Goal: Task Accomplishment & Management: Manage account settings

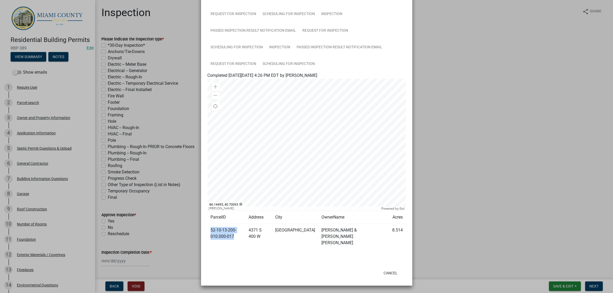
scroll to position [368, 0]
click at [260, 23] on link "Request for Inspection" at bounding box center [233, 14] width 52 height 17
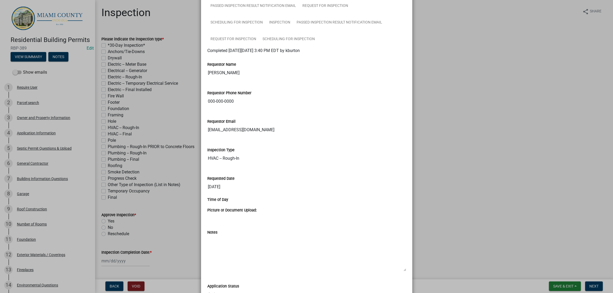
scroll to position [302, 0]
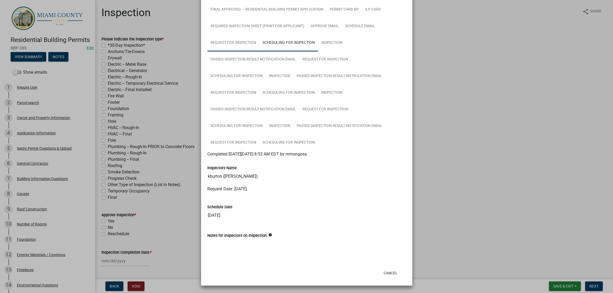
click at [260, 52] on link "Request for Inspection" at bounding box center [233, 43] width 52 height 17
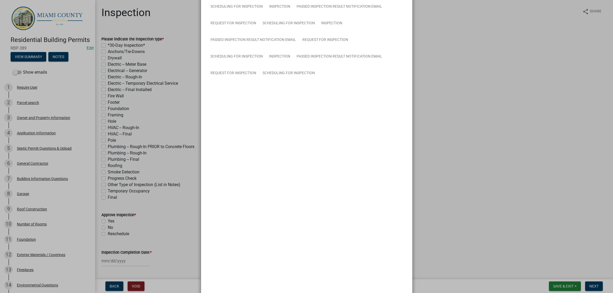
scroll to position [269, 0]
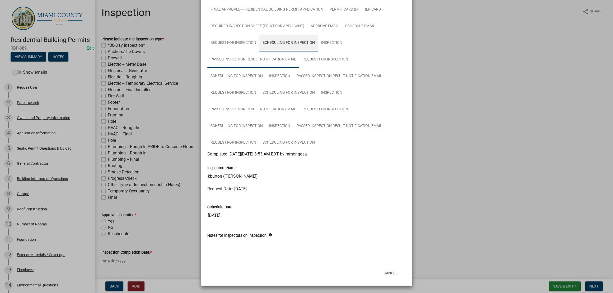
click at [241, 68] on link "Passed Inspection Result Notification Email" at bounding box center [253, 59] width 92 height 17
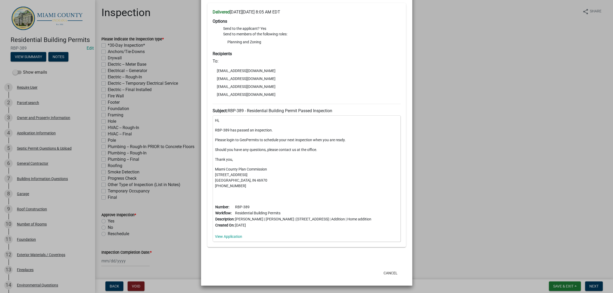
scroll to position [401, 0]
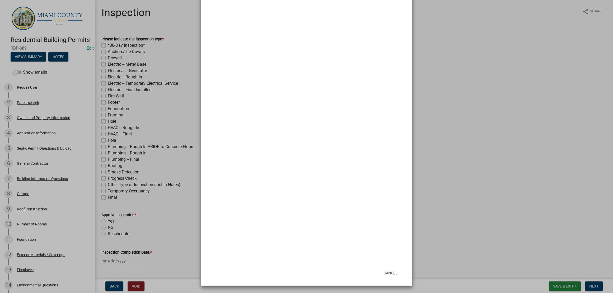
scroll to position [368, 0]
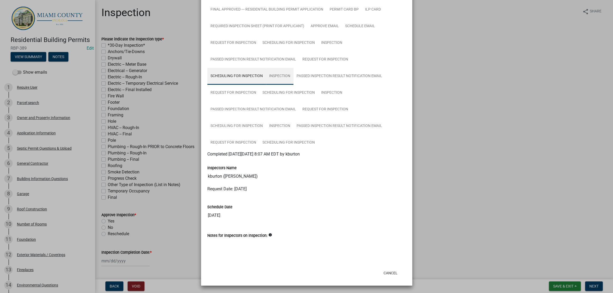
click at [294, 68] on link "Inspection" at bounding box center [279, 76] width 27 height 17
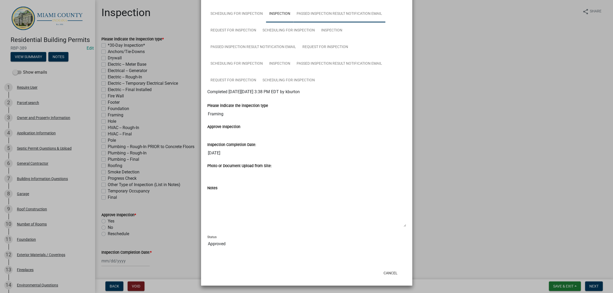
click at [300, 22] on link "Passed Inspection Result Notification Email" at bounding box center [340, 14] width 92 height 17
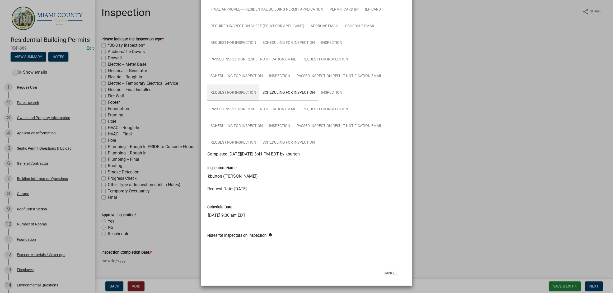
click at [260, 86] on link "Request for Inspection" at bounding box center [233, 93] width 52 height 17
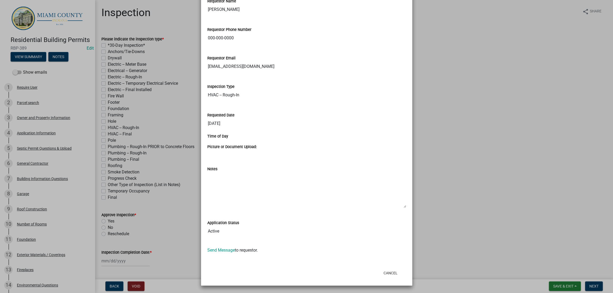
scroll to position [401, 0]
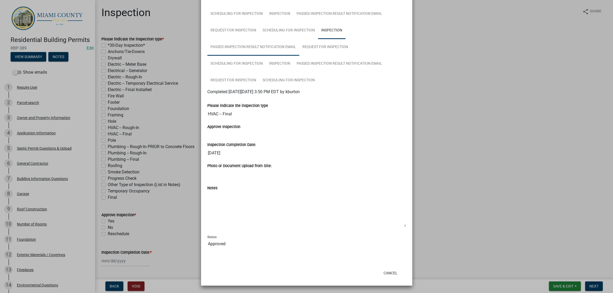
scroll to position [434, 0]
click at [295, 55] on link "Passed Inspection Result Notification Email" at bounding box center [253, 47] width 92 height 17
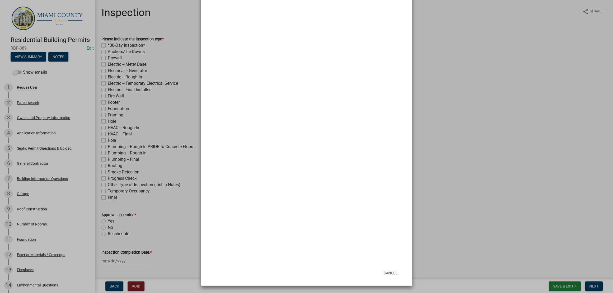
scroll to position [442, 0]
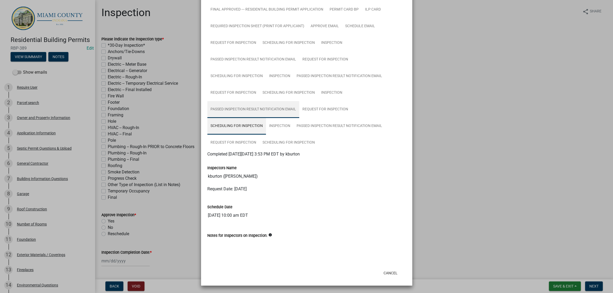
click at [299, 101] on link "Passed Inspection Result Notification Email" at bounding box center [253, 109] width 92 height 17
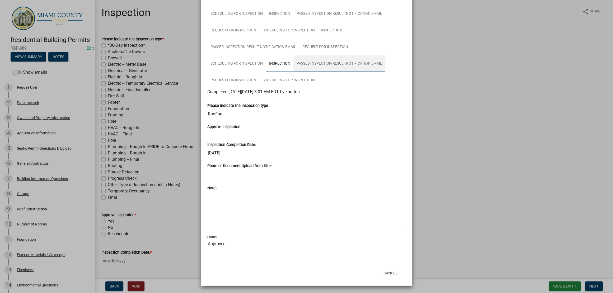
click at [295, 72] on link "Passed Inspection Result Notification Email" at bounding box center [340, 64] width 92 height 17
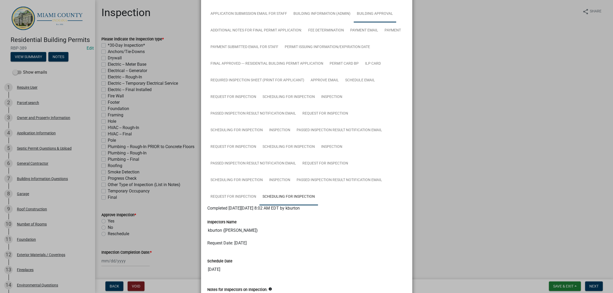
scroll to position [146, 0]
click at [354, 23] on link "Building Information (Admin)" at bounding box center [321, 14] width 63 height 17
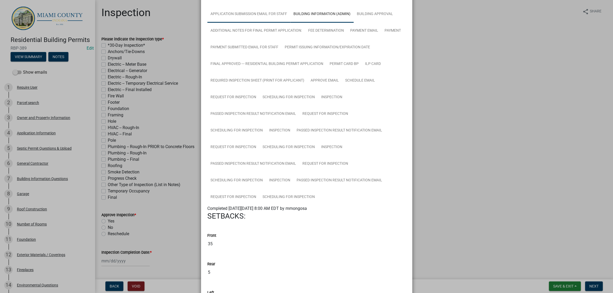
click at [290, 23] on link "Application Submission Email for Staff" at bounding box center [248, 14] width 83 height 17
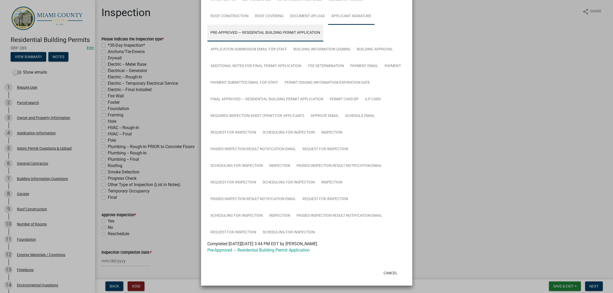
click at [328, 25] on link "Applicant Signature" at bounding box center [351, 16] width 47 height 17
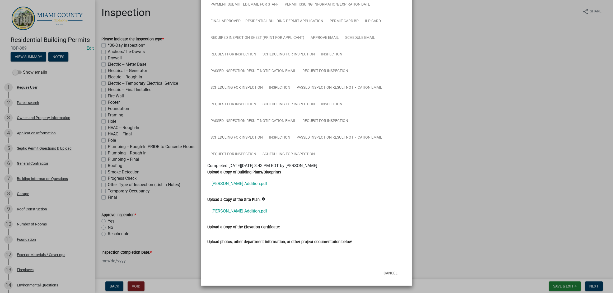
scroll to position [423, 0]
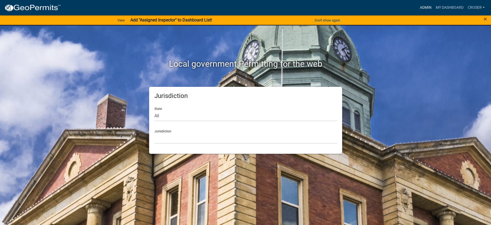
click at [417, 5] on link "Admin" at bounding box center [425, 8] width 16 height 10
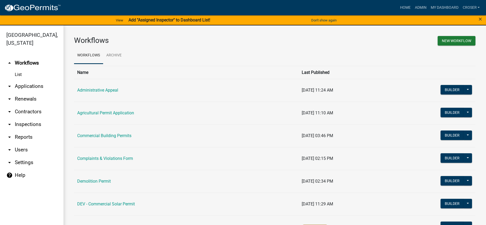
click at [43, 93] on link "arrow_drop_down Applications" at bounding box center [31, 86] width 63 height 13
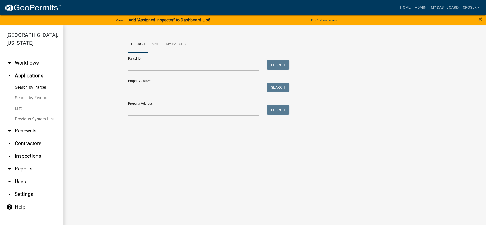
click at [24, 114] on link "List" at bounding box center [31, 108] width 63 height 11
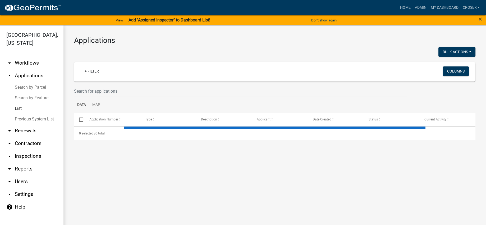
select select "3: 100"
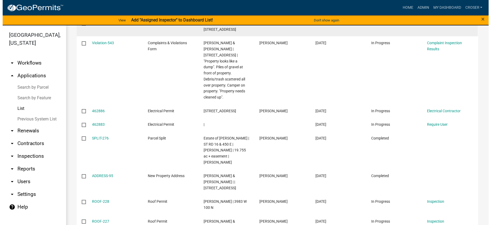
scroll to position [264, 0]
click at [102, 25] on link "ELEC-179" at bounding box center [97, 23] width 16 height 4
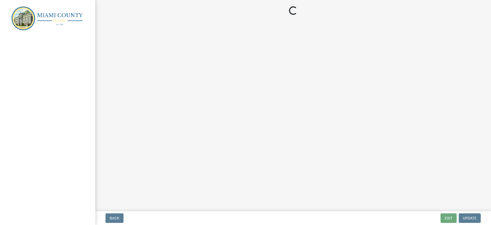
select select "3: 3"
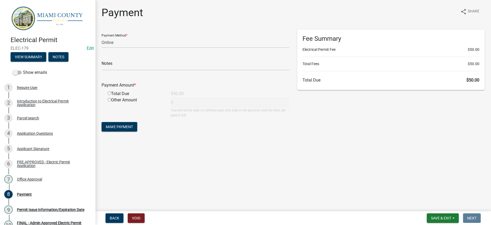
click at [197, 101] on div "Payment Amount * Total Due $50.00 Other Amount 0 You will not be able to contin…" at bounding box center [195, 96] width 188 height 43
click at [170, 48] on select "Credit Card POS Check Cash Online" at bounding box center [195, 42] width 188 height 11
click at [169, 48] on select "Credit Card POS Check Cash Online" at bounding box center [195, 42] width 188 height 11
click at [124, 97] on div "Total Due" at bounding box center [135, 93] width 63 height 6
click at [112, 97] on div "Total Due" at bounding box center [135, 93] width 63 height 6
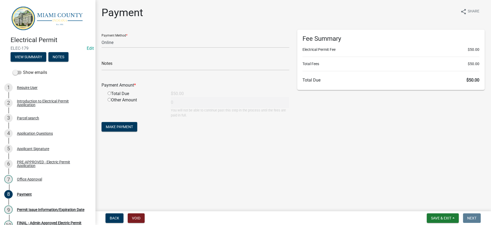
click at [111, 95] on input "radio" at bounding box center [109, 92] width 3 height 3
radio input "true"
type input "50"
click at [133, 129] on span "Make Payment" at bounding box center [119, 126] width 27 height 4
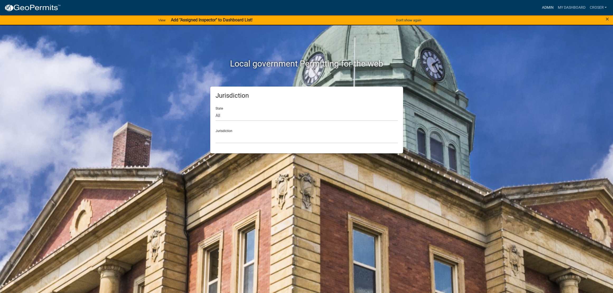
click at [540, 5] on link "Admin" at bounding box center [548, 8] width 16 height 10
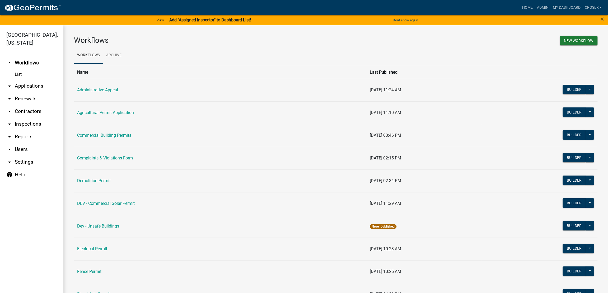
click at [30, 93] on link "arrow_drop_down Applications" at bounding box center [31, 86] width 63 height 13
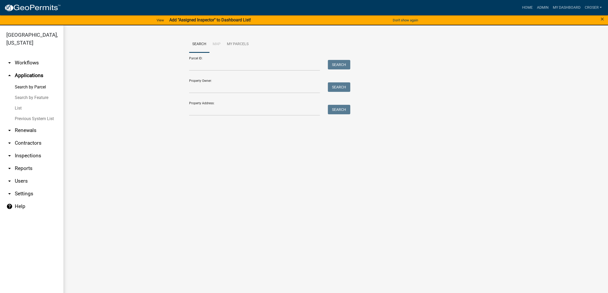
click at [24, 114] on link "List" at bounding box center [31, 108] width 63 height 11
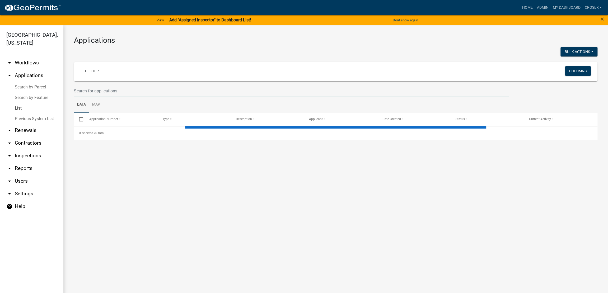
click at [173, 96] on input "text" at bounding box center [291, 91] width 435 height 11
select select "3: 100"
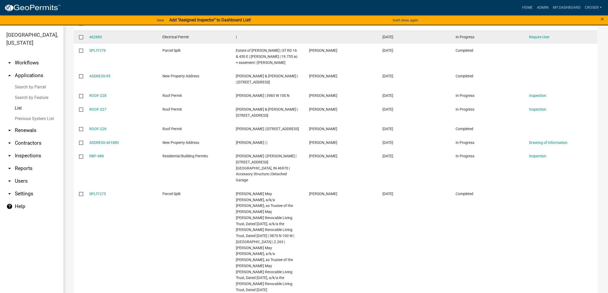
scroll to position [297, 0]
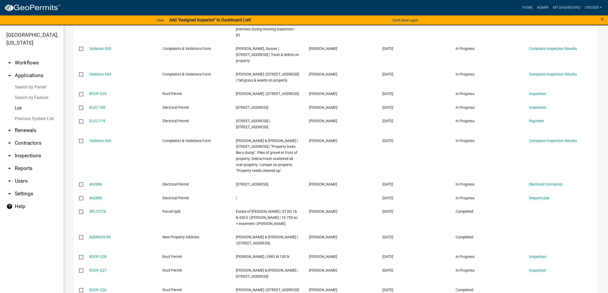
scroll to position [135, 0]
click at [32, 162] on link "arrow_drop_down Inspections" at bounding box center [31, 156] width 63 height 13
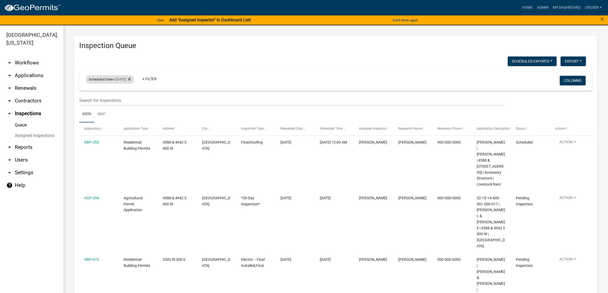
click at [128, 84] on div "Scheduled Date is 08/18/2025" at bounding box center [110, 79] width 48 height 8
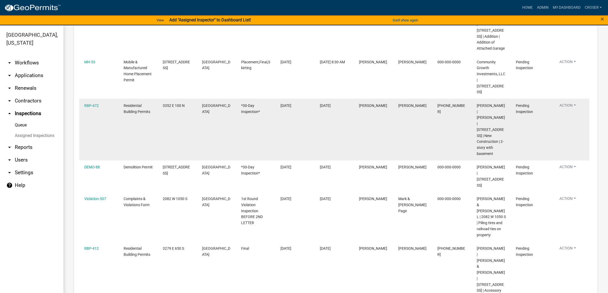
scroll to position [355, 0]
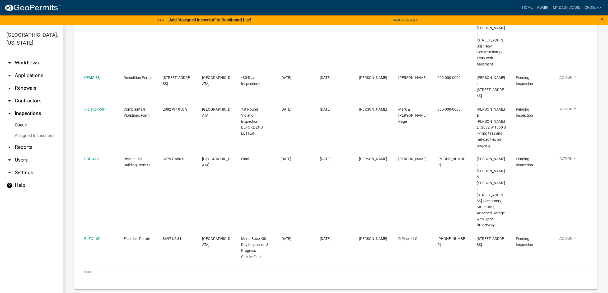
click at [535, 7] on link "Admin" at bounding box center [543, 8] width 16 height 10
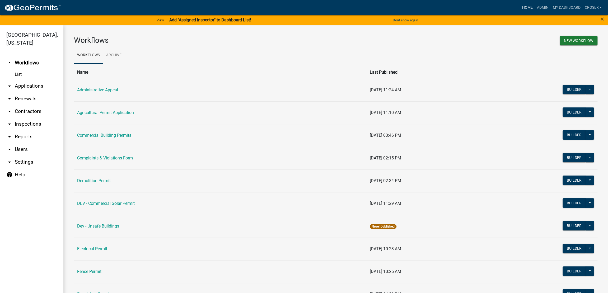
click at [520, 4] on link "Home" at bounding box center [527, 8] width 15 height 10
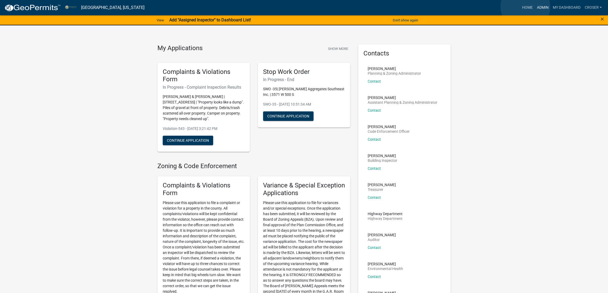
click at [535, 7] on link "Admin" at bounding box center [543, 8] width 16 height 10
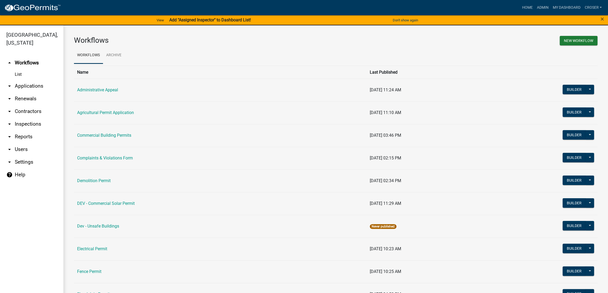
click at [19, 93] on link "arrow_drop_down Applications" at bounding box center [31, 86] width 63 height 13
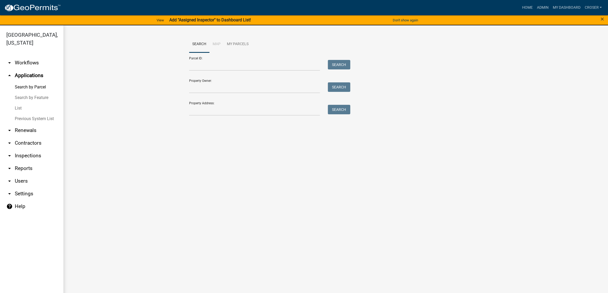
click at [22, 114] on link "List" at bounding box center [31, 108] width 63 height 11
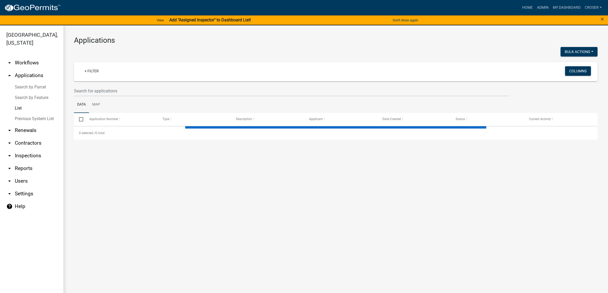
select select "3: 100"
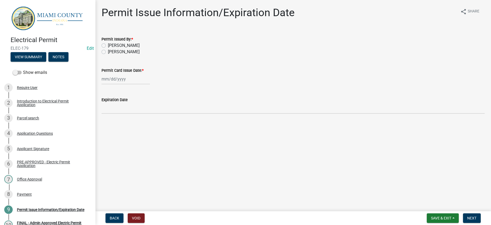
click at [130, 49] on label "[PERSON_NAME]" at bounding box center [124, 45] width 32 height 6
click at [111, 46] on input "[PERSON_NAME]" at bounding box center [109, 43] width 3 height 3
radio input "true"
select select "8"
select select "2025"
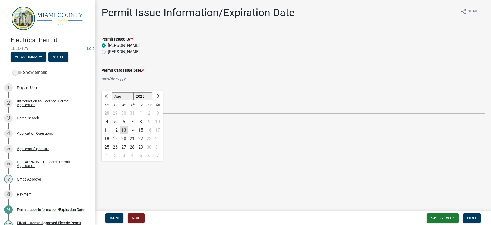
click at [135, 84] on div "[PERSON_NAME] Feb Mar Apr [PERSON_NAME][DATE] Oct Nov [DATE] 1526 1527 1528 152…" at bounding box center [125, 78] width 48 height 11
click at [128, 134] on div "13" at bounding box center [123, 130] width 8 height 8
type input "[DATE]"
click at [391, 49] on div "Corey Roser" at bounding box center [292, 45] width 383 height 6
click at [472, 216] on span "Next" at bounding box center [471, 218] width 9 height 4
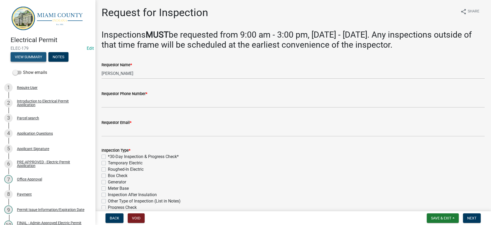
click at [40, 58] on button "View Summary" at bounding box center [29, 57] width 36 height 10
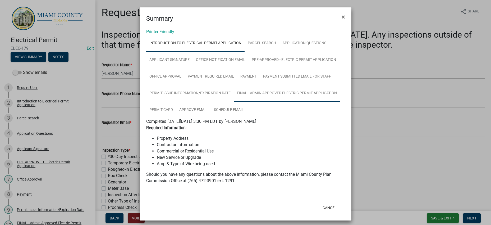
click at [234, 102] on link "FINAL - Admin Approved Electric Permit Application" at bounding box center [287, 93] width 106 height 17
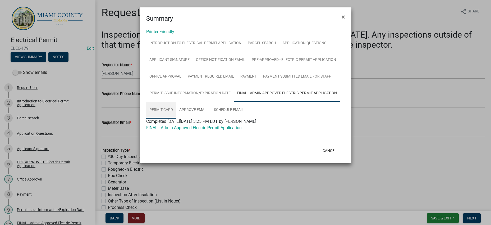
click at [176, 118] on link "Permit Card" at bounding box center [161, 109] width 30 height 17
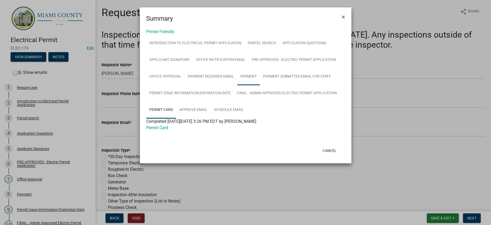
click at [237, 85] on link "Payment" at bounding box center [248, 76] width 23 height 17
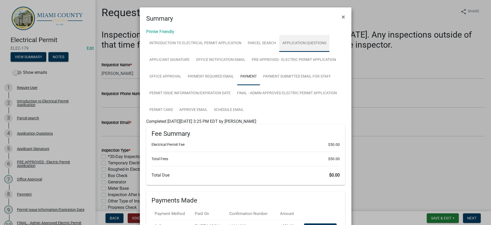
click at [279, 52] on link "Application Questions" at bounding box center [304, 43] width 50 height 17
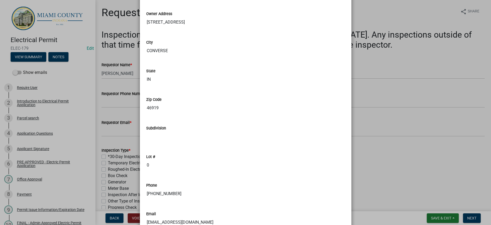
scroll to position [363, 0]
drag, startPoint x: 231, startPoint y: 122, endPoint x: 142, endPoint y: 115, distance: 89.0
click at [415, 170] on ngb-modal-window "Summary × Printer Friendly Introduction to Electrical Permit Application Parcel…" at bounding box center [245, 112] width 491 height 225
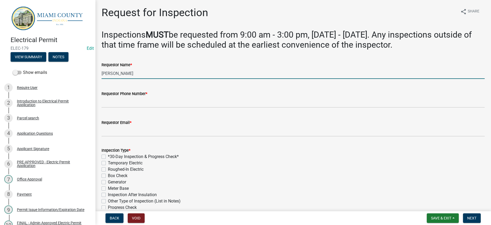
drag, startPoint x: 153, startPoint y: 101, endPoint x: 124, endPoint y: 100, distance: 29.1
click at [125, 79] on input "[PERSON_NAME]" at bounding box center [292, 73] width 383 height 11
drag, startPoint x: 124, startPoint y: 101, endPoint x: 101, endPoint y: 100, distance: 22.5
click at [101, 79] on div "Requestor Name * Corey" at bounding box center [293, 66] width 391 height 25
paste input "Wyrick, Christina Sue & Geoffrey C"
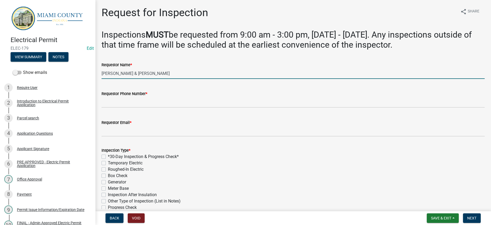
drag, startPoint x: 121, startPoint y: 103, endPoint x: 98, endPoint y: 103, distance: 23.0
click at [98, 103] on div "Request for Inspection share Share Inspections MUST be requested from 9:00 am -…" at bounding box center [293, 184] width 396 height 357
drag, startPoint x: 134, startPoint y: 103, endPoint x: 125, endPoint y: 103, distance: 9.5
click at [125, 79] on input "Christina Sue & Geoffrey C" at bounding box center [292, 73] width 383 height 11
drag, startPoint x: 159, startPoint y: 105, endPoint x: 151, endPoint y: 104, distance: 7.1
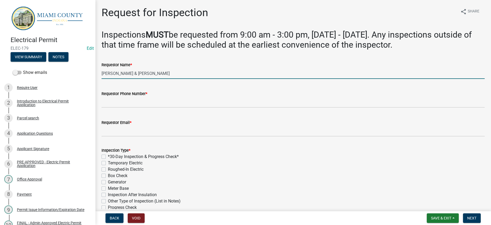
click at [151, 79] on input "Christina & Geoffrey C" at bounding box center [292, 73] width 383 height 11
drag, startPoint x: 129, startPoint y: 107, endPoint x: 98, endPoint y: 105, distance: 30.7
click at [98, 105] on div "Request for Inspection share Share Inspections MUST be requested from 9:00 am -…" at bounding box center [293, 184] width 396 height 357
type input "Geoffrey & Christina Wyrick"
click at [46, 62] on button "View Summary" at bounding box center [29, 57] width 36 height 10
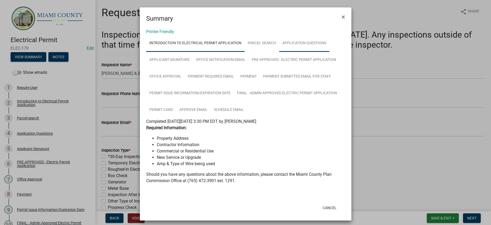
click at [279, 52] on link "Application Questions" at bounding box center [304, 43] width 50 height 17
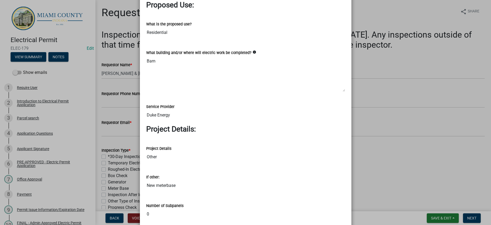
scroll to position [594, 0]
drag, startPoint x: 175, startPoint y: 138, endPoint x: 142, endPoint y: 138, distance: 32.5
click at [381, 94] on ngb-modal-window "Summary × Printer Friendly Introduction to Electrical Permit Application Parcel…" at bounding box center [245, 112] width 491 height 225
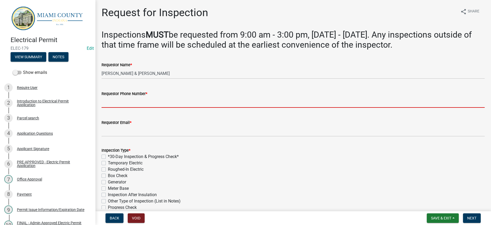
click at [150, 108] on input "Requestor Phone Number *" at bounding box center [292, 102] width 383 height 11
paste input "765-603-9309"
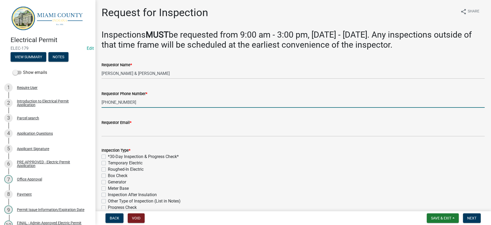
type input "765-603-9309"
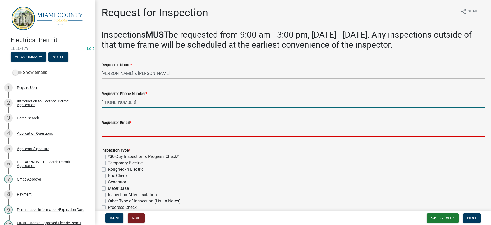
click at [122, 136] on input "Requestor Email *" at bounding box center [292, 131] width 383 height 11
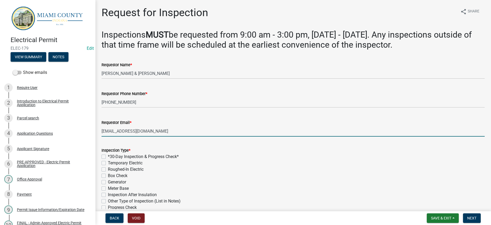
type input "geoffreywyrick@yahoo.com"
click at [317, 68] on div "Requestor Name *" at bounding box center [292, 65] width 383 height 6
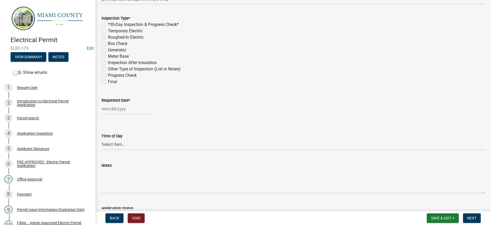
scroll to position [132, 0]
click at [117, 59] on label "Meter Base" at bounding box center [118, 56] width 21 height 6
click at [111, 56] on input "Meter Base" at bounding box center [109, 54] width 3 height 3
checkbox input "true"
checkbox input "false"
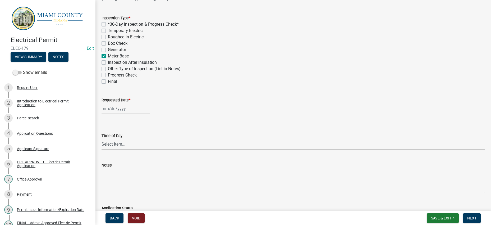
checkbox input "false"
checkbox input "true"
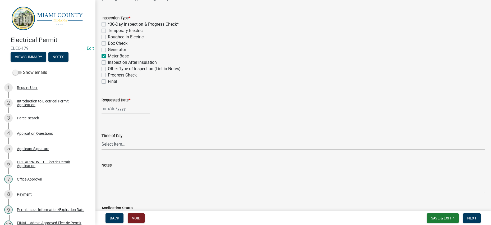
checkbox input "false"
click at [108, 85] on label "Final" at bounding box center [112, 81] width 9 height 6
click at [108, 82] on input "Final" at bounding box center [109, 79] width 3 height 3
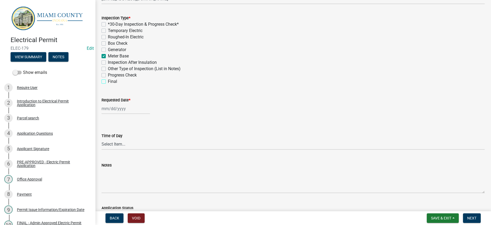
checkbox input "true"
checkbox input "false"
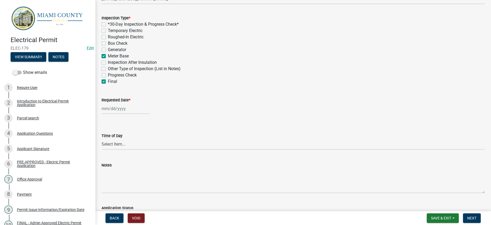
checkbox input "false"
checkbox input "true"
checkbox input "false"
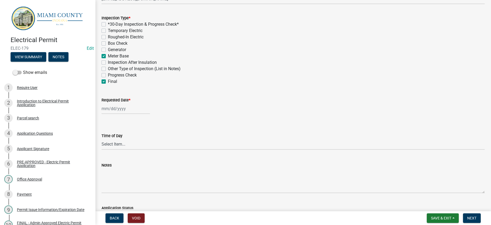
checkbox input "true"
click at [114, 119] on wm-data-entity-input "Requested Date *" at bounding box center [292, 103] width 383 height 29
click at [115, 114] on div at bounding box center [125, 108] width 48 height 11
select select "8"
select select "2025"
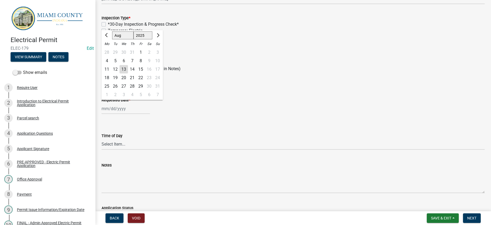
click at [108, 82] on div "18" at bounding box center [107, 77] width 8 height 8
type input "[DATE]"
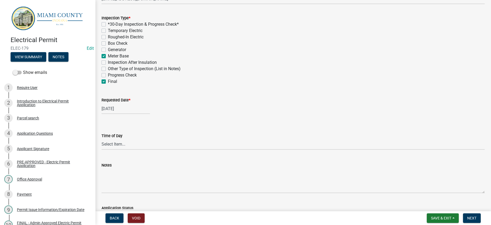
click at [298, 53] on div "Generator" at bounding box center [292, 50] width 383 height 6
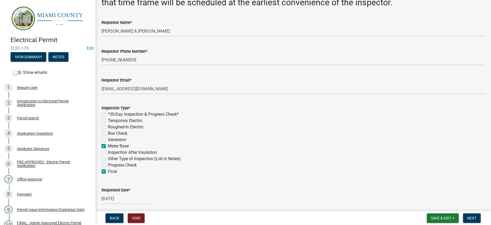
scroll to position [42, 0]
click at [468, 219] on button "Next" at bounding box center [472, 218] width 18 height 10
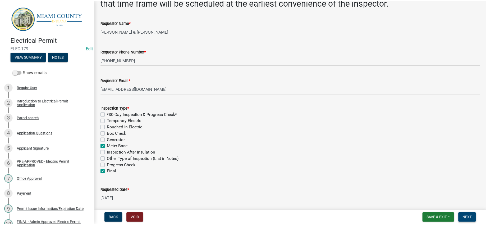
scroll to position [0, 0]
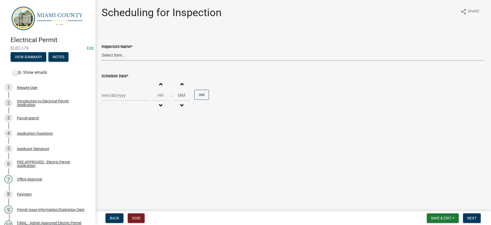
click at [120, 61] on select "Select Item... bmthomas ([PERSON_NAME]) croser ([PERSON_NAME]) [PERSON_NAME] ([…" at bounding box center [292, 55] width 383 height 11
select select "25b75ae6-03c7-4280-9b34-fcf63005d5e5"
click at [103, 61] on select "Select Item... bmthomas ([PERSON_NAME]) croser ([PERSON_NAME]) [PERSON_NAME] ([…" at bounding box center [292, 55] width 383 height 11
click at [135, 101] on div at bounding box center [125, 95] width 48 height 11
select select "8"
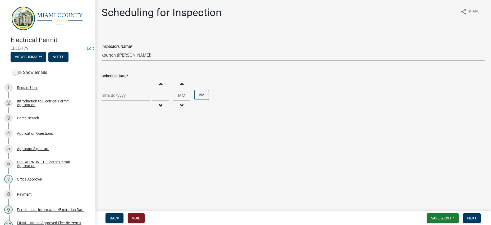
select select "2025"
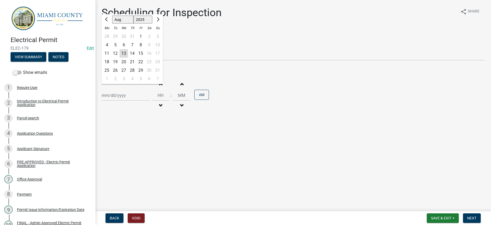
click at [111, 66] on div "18" at bounding box center [107, 62] width 8 height 8
type input "[DATE]"
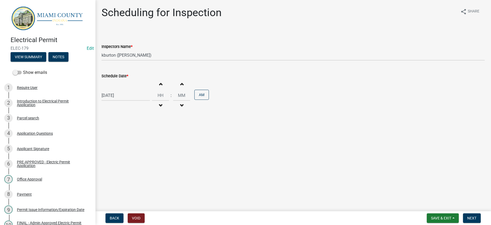
click at [335, 163] on main "Scheduling for Inspection share Share Inspectors Name * Select Item... bmthomas…" at bounding box center [293, 104] width 396 height 209
drag, startPoint x: 468, startPoint y: 218, endPoint x: 382, endPoint y: 177, distance: 95.4
click at [468, 218] on span "Next" at bounding box center [471, 218] width 9 height 4
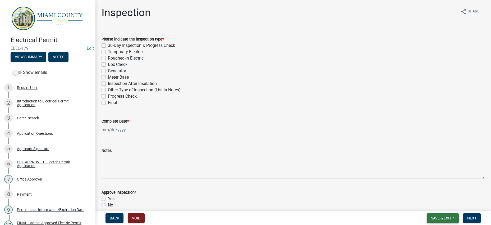
click at [432, 216] on span "Save & Exit" at bounding box center [441, 218] width 20 height 4
click at [416, 198] on button "Save & Exit" at bounding box center [437, 201] width 42 height 13
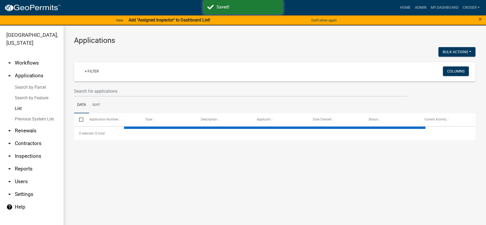
select select "3: 100"
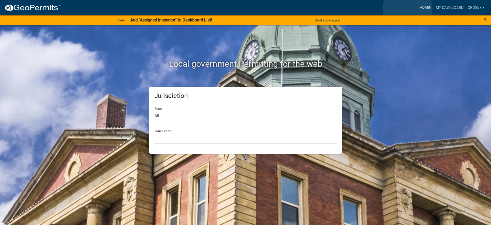
click at [417, 9] on link "Admin" at bounding box center [425, 8] width 16 height 10
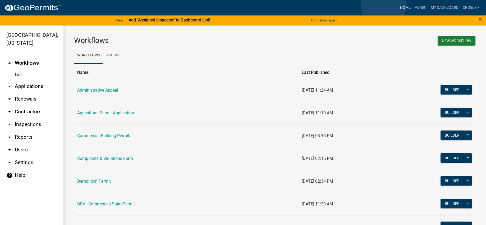
click at [397, 5] on link "Home" at bounding box center [404, 8] width 15 height 10
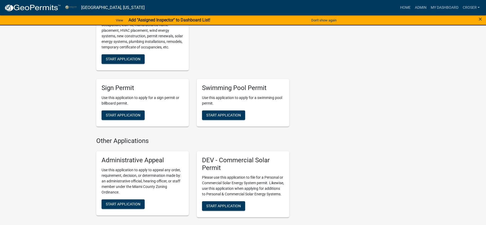
scroll to position [594, 0]
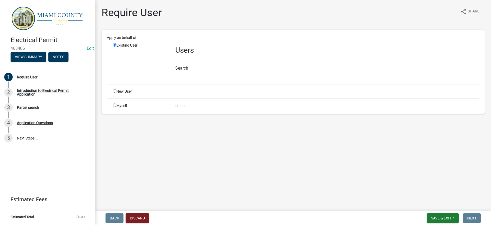
click at [198, 75] on input "text" at bounding box center [327, 69] width 304 height 11
drag, startPoint x: 213, startPoint y: 86, endPoint x: 234, endPoint y: 71, distance: 25.7
click at [213, 75] on input "text" at bounding box center [327, 69] width 304 height 11
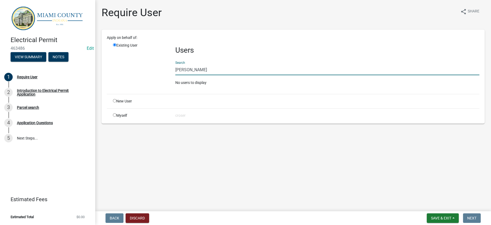
click at [179, 75] on input "[PERSON_NAME]" at bounding box center [327, 69] width 304 height 11
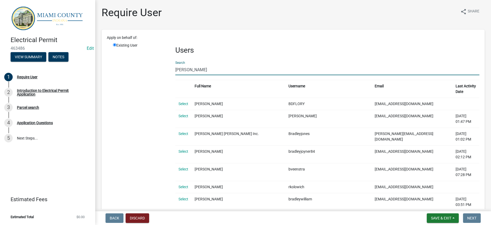
drag, startPoint x: 202, startPoint y: 89, endPoint x: 172, endPoint y: 87, distance: 30.4
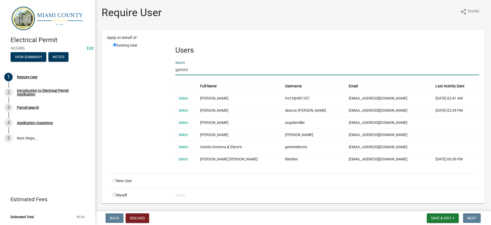
type input "gemini"
click at [340, 40] on div "Apply on behalf of:" at bounding box center [293, 38] width 380 height 6
click at [187, 100] on link "Select" at bounding box center [183, 98] width 10 height 4
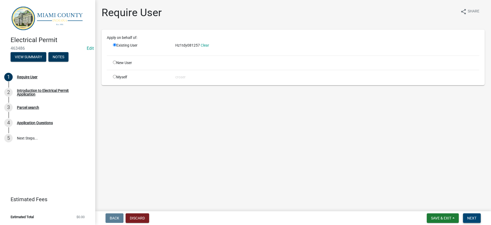
click at [467, 216] on span "Next" at bounding box center [471, 218] width 9 height 4
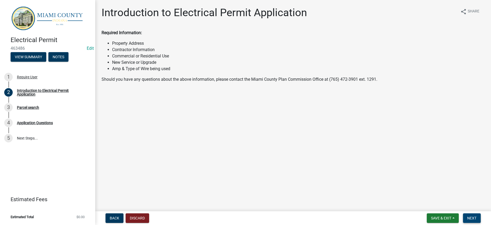
click at [465, 221] on button "Next" at bounding box center [472, 218] width 18 height 10
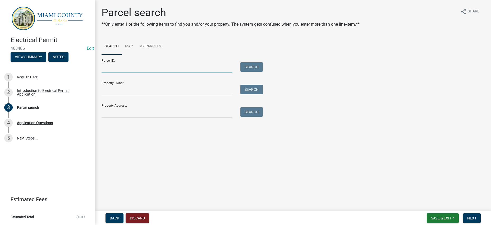
click at [140, 73] on input "Parcel ID:" at bounding box center [166, 67] width 131 height 11
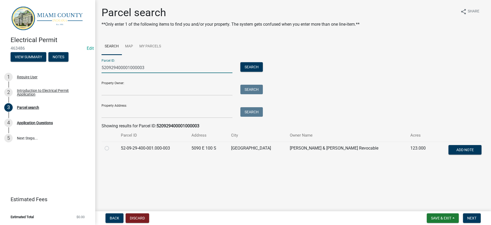
type input "520929400001000003"
click at [111, 145] on label at bounding box center [111, 145] width 0 height 0
click at [111, 148] on input "radio" at bounding box center [112, 146] width 3 height 3
radio input "true"
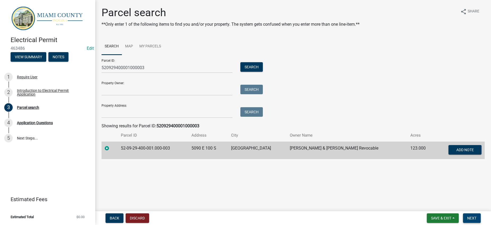
click at [467, 216] on span "Next" at bounding box center [471, 218] width 9 height 4
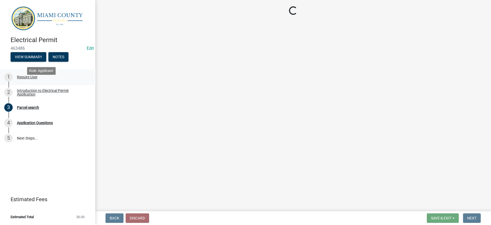
scroll to position [13, 0]
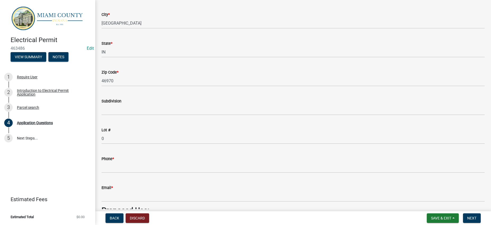
click at [211, 18] on div "City *" at bounding box center [292, 14] width 383 height 6
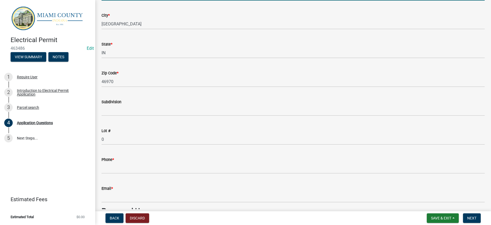
drag, startPoint x: 164, startPoint y: 66, endPoint x: 99, endPoint y: 65, distance: 65.0
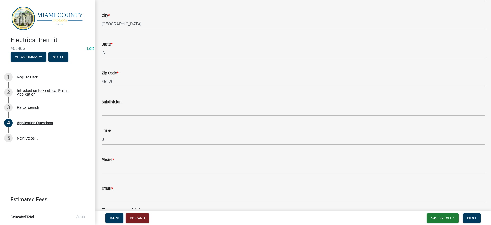
drag, startPoint x: 217, startPoint y: 35, endPoint x: 99, endPoint y: 30, distance: 118.2
type input "H"
type input "[PERSON_NAME]"
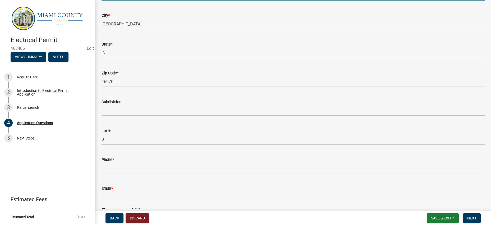
type input "5090 E 100 S"
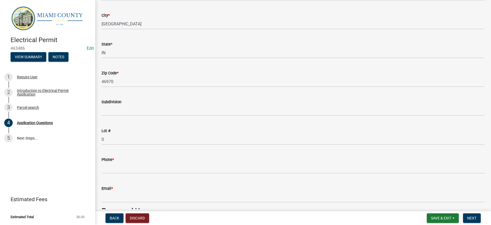
click at [210, 19] on div "City *" at bounding box center [292, 15] width 383 height 6
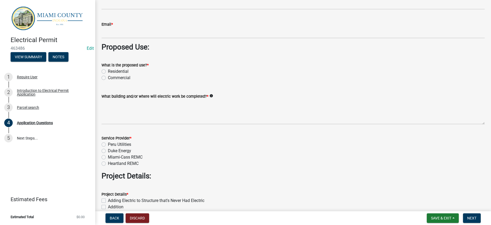
scroll to position [463, 0]
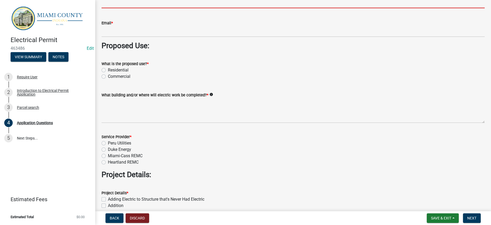
click at [125, 8] on input "Phone *" at bounding box center [292, 2] width 383 height 11
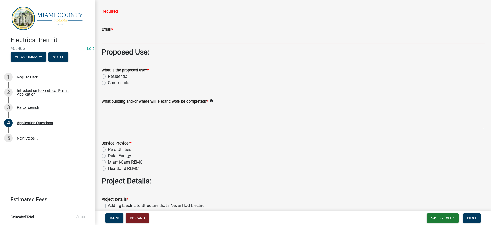
click at [118, 43] on input "Email *" at bounding box center [292, 38] width 383 height 11
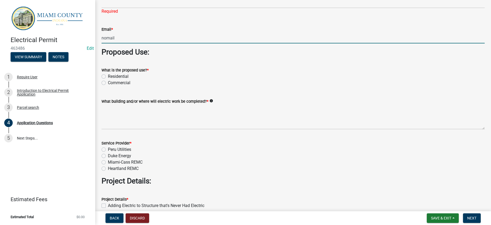
type input "[EMAIL_ADDRESS][DOMAIN_NAME]"
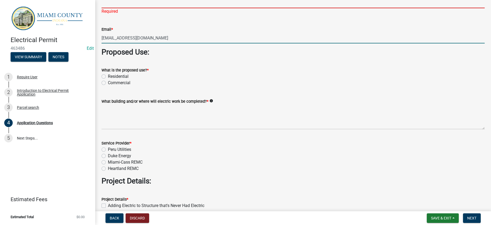
click at [134, 8] on input "Phone *" at bounding box center [292, 2] width 383 height 11
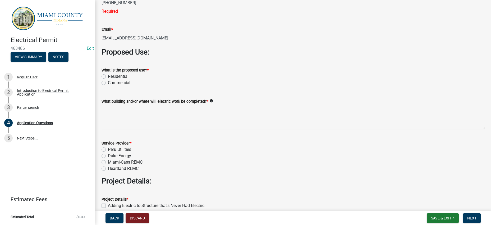
type input "[PHONE_NUMBER]"
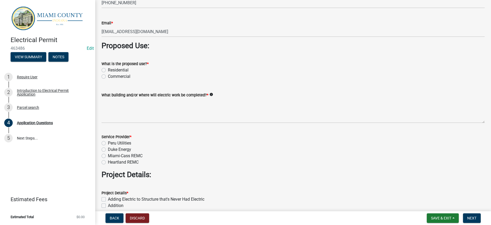
click at [201, 37] on div "Email * [EMAIL_ADDRESS][DOMAIN_NAME]" at bounding box center [292, 24] width 383 height 25
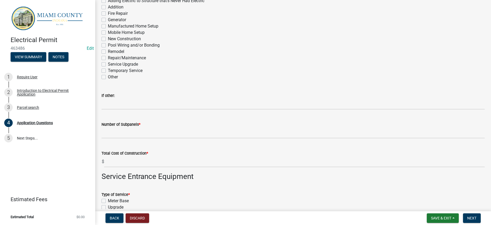
radio input "true"
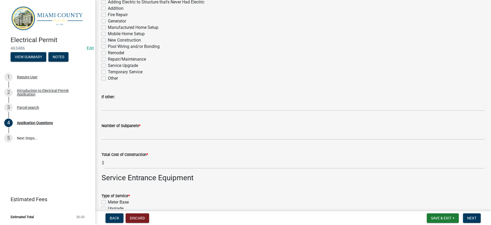
type textarea "Barn & Grain Bins"
radio input "true"
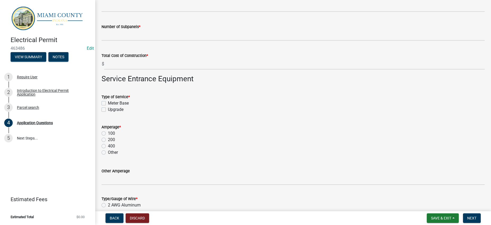
checkbox input "true"
checkbox input "false"
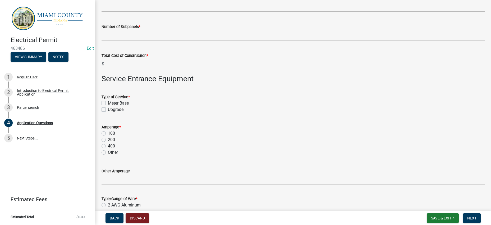
checkbox input "false"
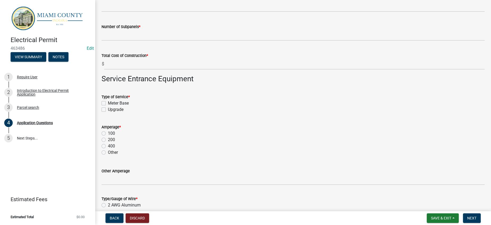
checkbox input "false"
checkbox input "true"
checkbox input "false"
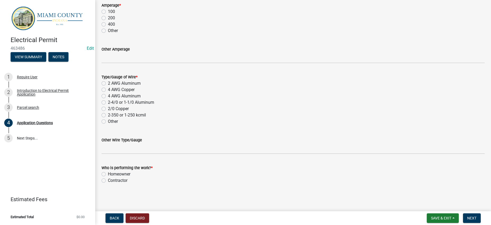
scroll to position [890, 0]
checkbox input "true"
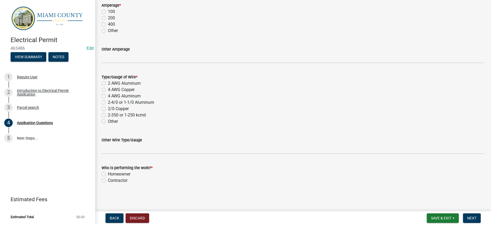
checkbox input "true"
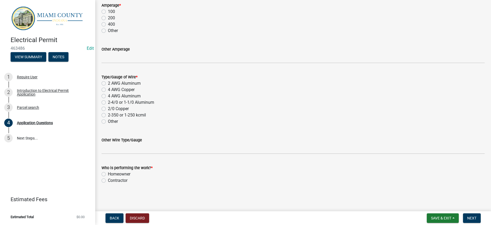
type input "200 AMP to 400 AMP Service to Supply Grain Bin"
type input "1"
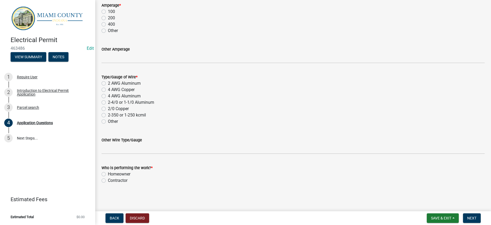
click at [114, 27] on label "400" at bounding box center [111, 24] width 7 height 6
click at [111, 25] on input "400" at bounding box center [109, 22] width 3 height 3
radio input "true"
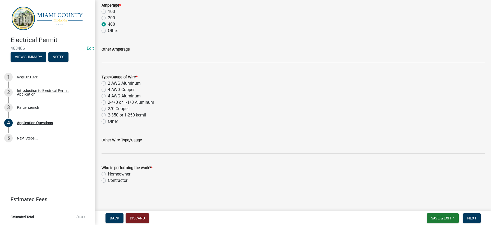
scroll to position [990, 0]
click at [261, 39] on wm-data-entity-input "Amperage * 100 200 400 Other" at bounding box center [292, 17] width 383 height 43
click at [127, 177] on label "Contractor" at bounding box center [118, 180] width 20 height 6
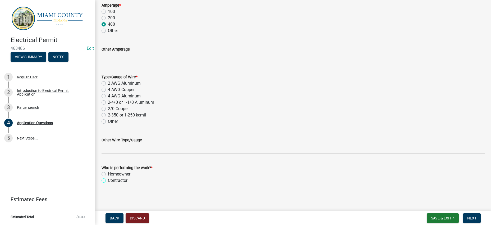
click at [111, 177] on input "Contractor" at bounding box center [109, 178] width 3 height 3
radio input "true"
drag, startPoint x: 137, startPoint y: 66, endPoint x: 142, endPoint y: 68, distance: 5.6
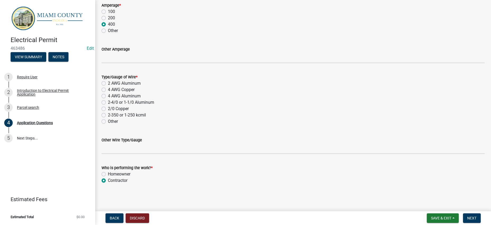
scroll to position [960, 0]
type input "7000.00"
click at [267, 99] on div "2-4/0 or 1-1/0 Aluminum" at bounding box center [292, 102] width 383 height 6
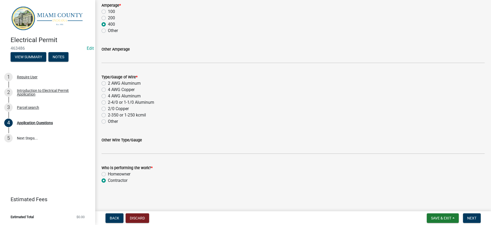
click at [255, 87] on div "4 AWG Copper" at bounding box center [292, 89] width 383 height 6
click at [269, 93] on div "4 AWG Aluminum" at bounding box center [292, 96] width 383 height 6
click at [268, 93] on div "4 AWG Aluminum" at bounding box center [292, 96] width 383 height 6
drag, startPoint x: 106, startPoint y: 77, endPoint x: 211, endPoint y: 85, distance: 105.5
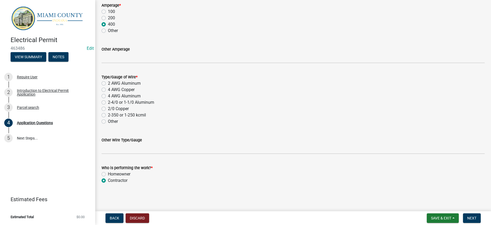
click at [108, 80] on label "2 AWG Aluminum" at bounding box center [124, 83] width 33 height 6
click at [108, 80] on input "2 AWG Aluminum" at bounding box center [109, 81] width 3 height 3
radio input "true"
click at [213, 86] on div "4 AWG Copper" at bounding box center [292, 89] width 383 height 6
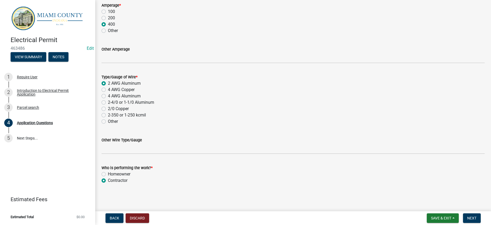
click at [310, 164] on div "Who is performing the work? *" at bounding box center [292, 167] width 383 height 6
click at [474, 214] on button "Next" at bounding box center [472, 218] width 18 height 10
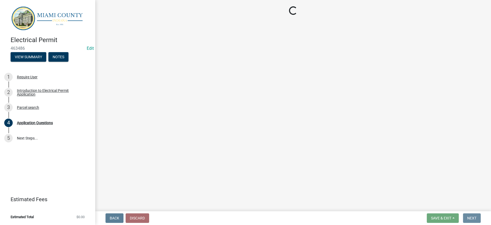
scroll to position [0, 0]
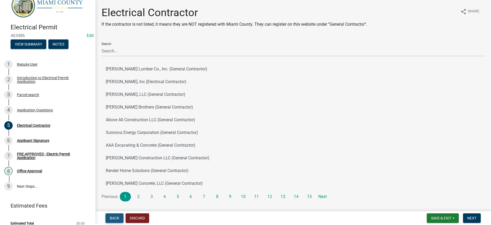
click at [117, 216] on span "Back" at bounding box center [115, 218] width 10 height 4
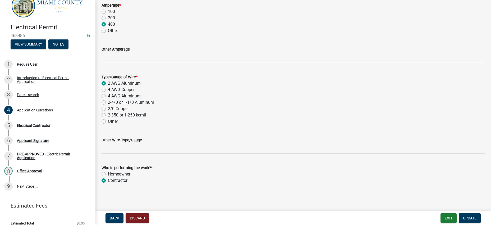
scroll to position [1057, 0]
click at [108, 124] on label "Other" at bounding box center [113, 121] width 10 height 6
click at [108, 122] on input "Other" at bounding box center [109, 119] width 3 height 3
radio input "true"
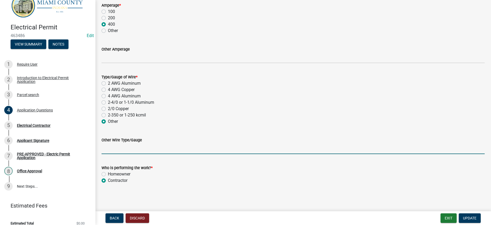
click at [163, 143] on input "Other Wire Type/Gauge" at bounding box center [292, 148] width 383 height 11
click at [131, 143] on input "2 AWG Coppper" at bounding box center [292, 148] width 383 height 11
type input "2 AWG Copper"
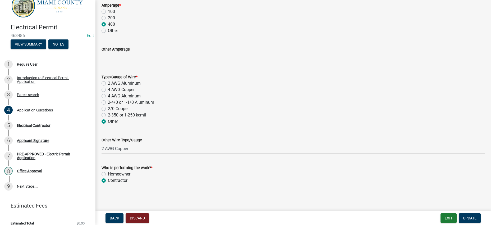
click at [248, 164] on div "Who is performing the work? *" at bounding box center [292, 167] width 383 height 6
click at [467, 218] on span "Update" at bounding box center [469, 218] width 13 height 4
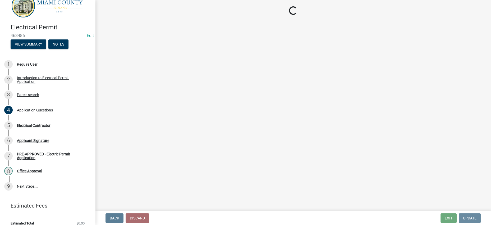
scroll to position [0, 0]
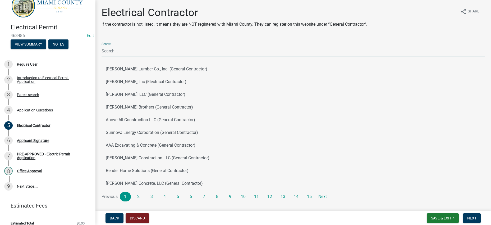
click at [141, 56] on input "Search" at bounding box center [292, 50] width 383 height 11
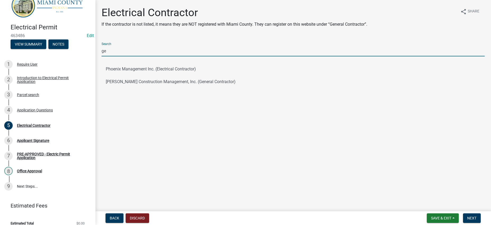
type input "g"
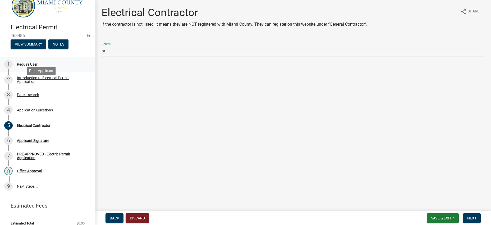
type input "b"
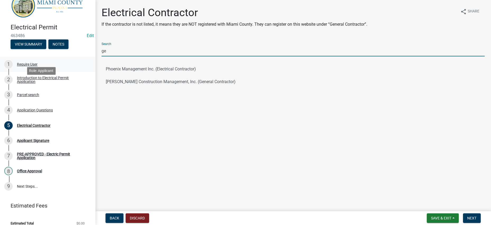
type input "g"
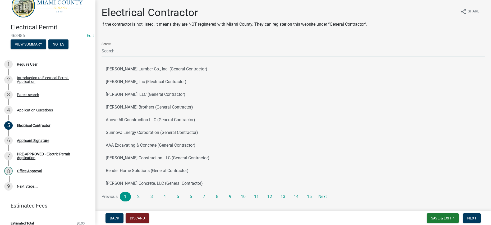
drag, startPoint x: 261, startPoint y: 69, endPoint x: 273, endPoint y: 62, distance: 13.6
click at [261, 56] on input "Search" at bounding box center [292, 50] width 383 height 11
type input "u"
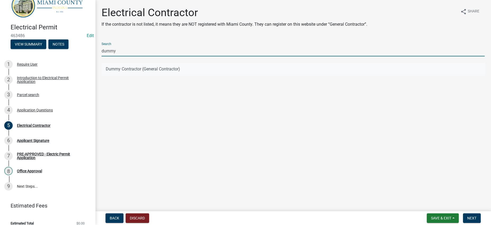
type input "dummy"
click at [180, 75] on button "Dummy Contractor (General Contractor)" at bounding box center [292, 69] width 383 height 13
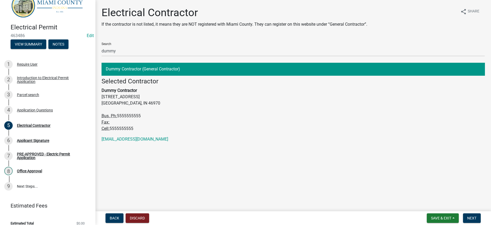
click at [439, 142] on address "mmongosa@miamicountyin.gov" at bounding box center [292, 139] width 383 height 6
click at [412, 142] on address "mmongosa@miamicountyin.gov" at bounding box center [292, 139] width 383 height 6
click at [469, 216] on span "Next" at bounding box center [471, 218] width 9 height 4
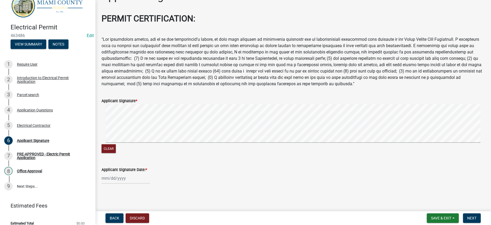
scroll to position [74, 0]
click at [128, 173] on div at bounding box center [125, 178] width 48 height 11
select select "8"
select select "2025"
click at [128, 134] on div "13" at bounding box center [123, 138] width 8 height 8
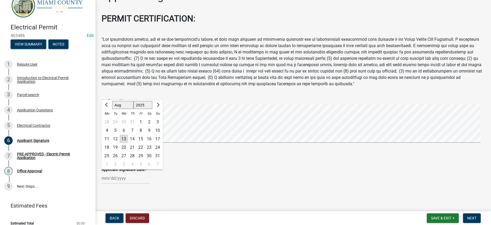
type input "[DATE]"
drag, startPoint x: 285, startPoint y: 189, endPoint x: 299, endPoint y: 189, distance: 13.5
click at [286, 189] on div "Applicant Signature share Share PERMIT CERTIFICATION: Applicant Signature * Cle…" at bounding box center [293, 91] width 391 height 203
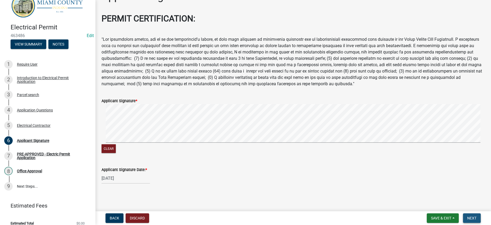
click at [467, 216] on span "Next" at bounding box center [471, 218] width 9 height 4
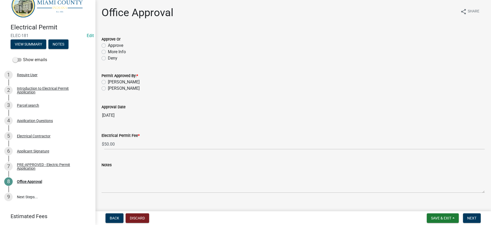
click at [121, 49] on label "Approve" at bounding box center [115, 45] width 15 height 6
click at [111, 46] on input "Approve" at bounding box center [109, 43] width 3 height 3
radio input "true"
click at [131, 85] on label "Corey Roser" at bounding box center [124, 82] width 32 height 6
click at [111, 82] on input "Corey Roser" at bounding box center [109, 80] width 3 height 3
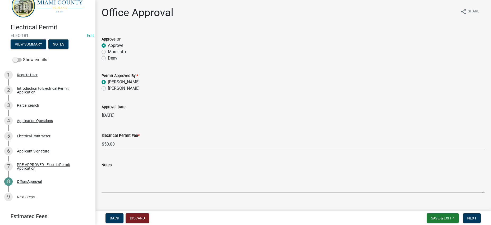
radio input "true"
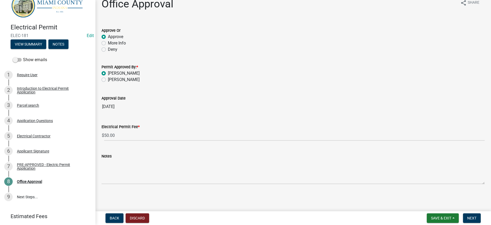
scroll to position [59, 0]
click at [469, 216] on span "Next" at bounding box center [471, 218] width 9 height 4
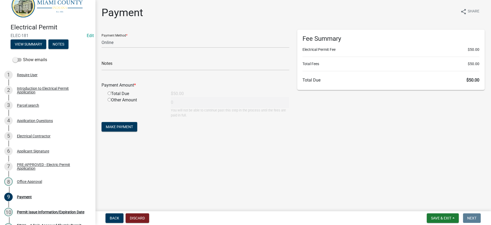
click at [384, 115] on div "Fee Summary Electrical Permit Fee $50.00 Total Fees $50.00 Total Due $50.00" at bounding box center [391, 84] width 196 height 108
click at [366, 137] on div "Fee Summary Electrical Permit Fee $50.00 Total Fees $50.00 Total Due $50.00" at bounding box center [391, 84] width 196 height 108
click at [358, 142] on div "Payment share Share Payment Method * Credit Card POS Check Cash Online Notes Pa…" at bounding box center [293, 74] width 391 height 136
click at [357, 142] on div "Payment share Share Payment Method * Credit Card POS Check Cash Online Notes Pa…" at bounding box center [293, 74] width 391 height 136
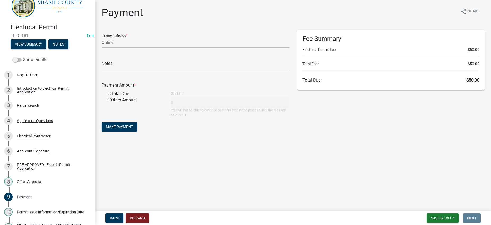
click at [357, 142] on div "Payment share Share Payment Method * Credit Card POS Check Cash Online Notes Pa…" at bounding box center [293, 74] width 391 height 136
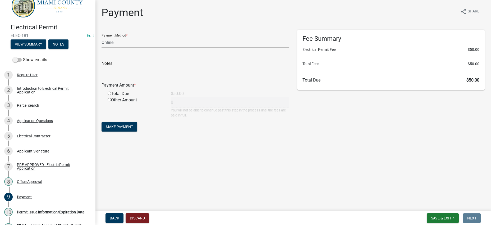
click at [357, 142] on div "Payment share Share Payment Method * Credit Card POS Check Cash Online Notes Pa…" at bounding box center [293, 74] width 391 height 136
click at [261, 118] on div "Other Amount 0 You will not be able to continue past this step in the process u…" at bounding box center [198, 107] width 189 height 21
click at [163, 48] on select "Credit Card POS Check Cash Online" at bounding box center [195, 42] width 188 height 11
select select "1: 0"
click at [103, 46] on select "Credit Card POS Check Cash Online" at bounding box center [195, 42] width 188 height 11
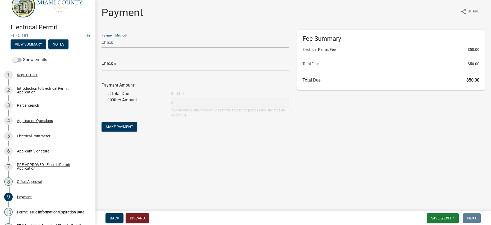
click at [133, 70] on input "text" at bounding box center [195, 64] width 188 height 11
type input "10144"
click at [120, 97] on div "Total Due" at bounding box center [135, 93] width 63 height 6
click at [111, 95] on input "radio" at bounding box center [109, 92] width 3 height 3
radio input "true"
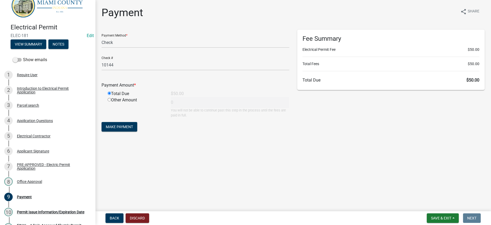
type input "50"
drag, startPoint x: 132, startPoint y: 151, endPoint x: 133, endPoint y: 155, distance: 4.0
click at [132, 133] on form "Payment Method * Credit Card POS Check Cash Online Check # 10144 Payment Amount…" at bounding box center [195, 81] width 188 height 103
click at [133, 129] on span "Make Payment" at bounding box center [119, 126] width 27 height 4
click at [296, 137] on div "Fee Summary Electrical Permit Fee $50.00 Total Fees $50.00 Total Due $50.00" at bounding box center [391, 84] width 196 height 108
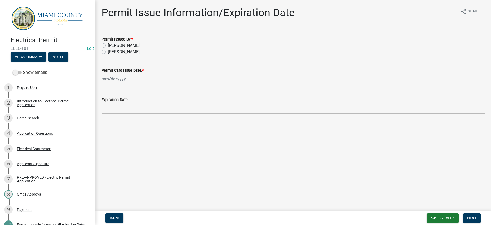
click at [108, 49] on label "Corey Roser" at bounding box center [124, 45] width 32 height 6
click at [108, 46] on input "Corey Roser" at bounding box center [109, 43] width 3 height 3
radio input "true"
click at [121, 72] on label "Permit Card Issue Date: *" at bounding box center [122, 71] width 42 height 4
click at [121, 84] on input "Permit Card Issue Date: *" at bounding box center [125, 78] width 48 height 11
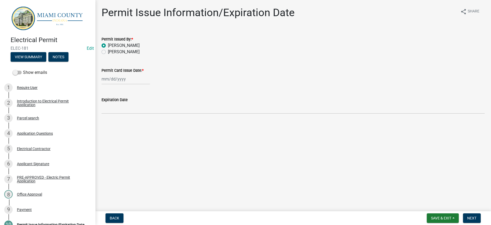
select select "8"
select select "2025"
click at [123, 84] on input "Permit Card Issue Date: *" at bounding box center [125, 78] width 48 height 11
click at [203, 84] on div "Jan Feb Mar Apr May Jun Jul Aug Sep Oct Nov Dec 1525 1526 1527 1528 1529 1530 1…" at bounding box center [292, 78] width 383 height 11
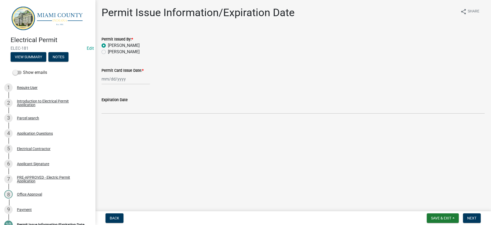
click at [140, 84] on div at bounding box center [125, 78] width 48 height 11
select select "8"
select select "2025"
click at [128, 134] on div "13" at bounding box center [123, 130] width 8 height 8
type input "[DATE]"
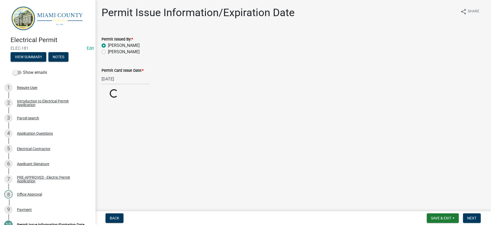
click at [266, 169] on main "Permit Issue Information/Expiration Date share Share Permit Issued By: * Corey …" at bounding box center [293, 104] width 396 height 209
click at [411, 84] on div "[DATE]" at bounding box center [292, 78] width 383 height 11
click at [473, 216] on span "Next" at bounding box center [471, 218] width 9 height 4
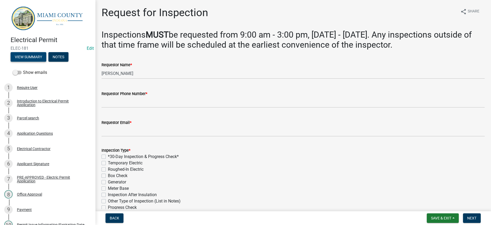
click at [40, 62] on button "View Summary" at bounding box center [29, 57] width 36 height 10
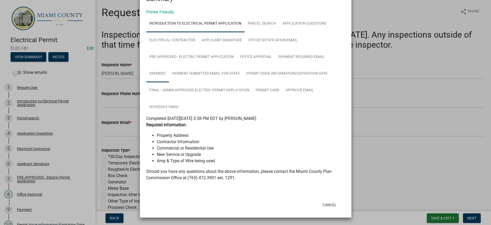
click at [169, 65] on link "Payment" at bounding box center [157, 73] width 23 height 17
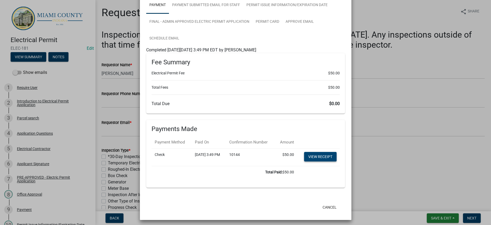
scroll to position [87, 0]
click at [213, 31] on link "FINAL - Admin Approved Electric Permit Application" at bounding box center [199, 22] width 106 height 17
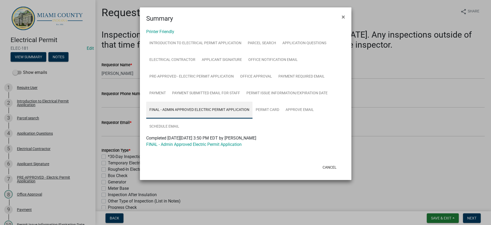
scroll to position [46, 0]
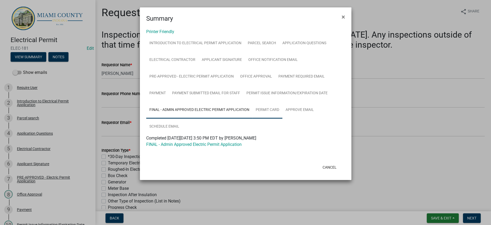
click at [282, 118] on link "Permit Card" at bounding box center [267, 109] width 30 height 17
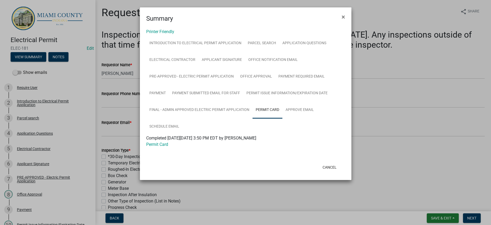
scroll to position [0, 0]
click at [279, 52] on link "Application Questions" at bounding box center [304, 43] width 50 height 17
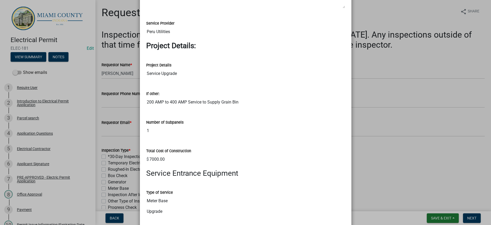
scroll to position [694, 0]
drag, startPoint x: 190, startPoint y: 59, endPoint x: 144, endPoint y: 57, distance: 46.6
click at [423, 96] on ngb-modal-window "Summary × Printer Friendly Introduction to Electrical Permit Application Parcel…" at bounding box center [245, 112] width 491 height 225
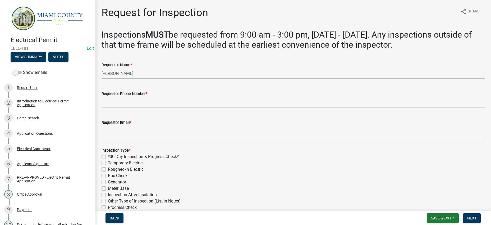
click at [155, 97] on div "Requestor Phone Number *" at bounding box center [292, 93] width 383 height 6
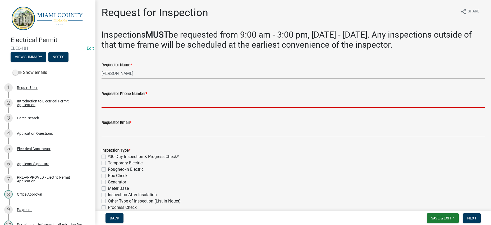
click at [150, 108] on input "Requestor Phone Number *" at bounding box center [292, 102] width 383 height 11
paste input "765-206-1322"
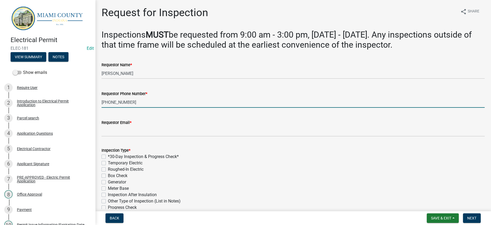
type input "765-206-1322"
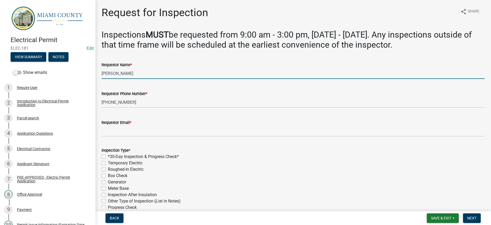
drag, startPoint x: 144, startPoint y: 108, endPoint x: 90, endPoint y: 102, distance: 53.7
click at [90, 102] on div "Electrical Permit ELEC-181 Edit View Summary Notes Show emails 1 Require User 2…" at bounding box center [245, 112] width 491 height 225
type input "Jim Smith"
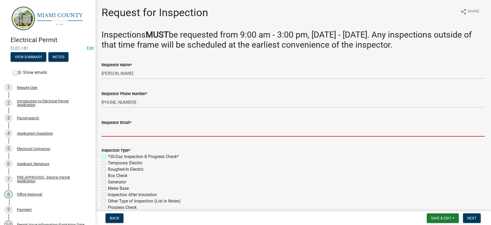
scroll to position [109, 0]
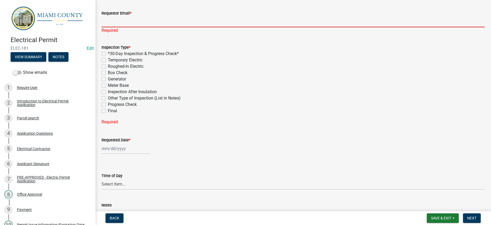
click at [135, 27] on input "Requestor Email *" at bounding box center [292, 21] width 383 height 11
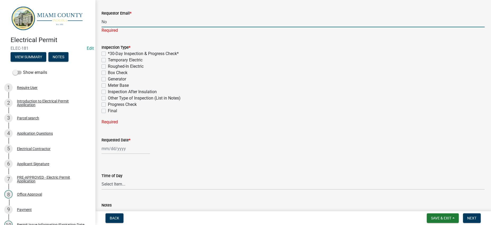
type input "N"
type input "nomail@nomail.com"
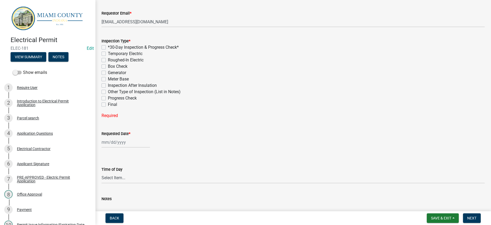
click at [128, 108] on div "Inspection Type * *30-Day Inspection & Progress Check* Temporary Electric Rough…" at bounding box center [292, 73] width 383 height 70
click at [129, 82] on label "Meter Base" at bounding box center [118, 79] width 21 height 6
click at [111, 79] on input "Meter Base" at bounding box center [109, 77] width 3 height 3
checkbox input "true"
checkbox input "false"
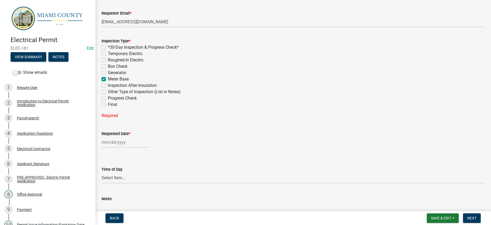
checkbox input "false"
checkbox input "true"
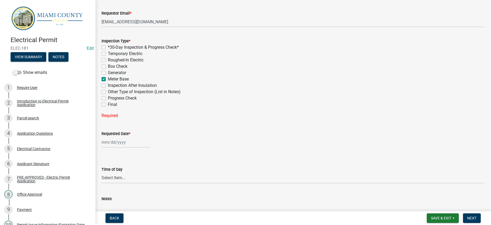
checkbox input "false"
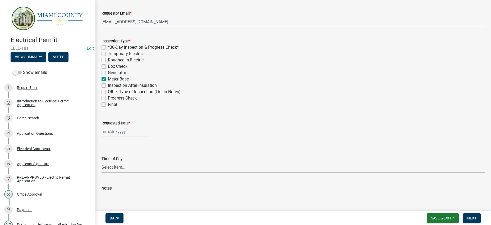
click at [114, 70] on label "Box Check" at bounding box center [118, 66] width 20 height 6
click at [111, 67] on input "Box Check" at bounding box center [109, 64] width 3 height 3
checkbox input "true"
checkbox input "false"
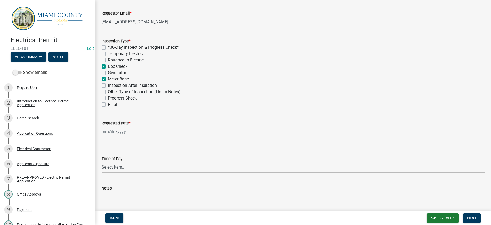
checkbox input "false"
checkbox input "true"
checkbox input "false"
checkbox input "true"
checkbox input "false"
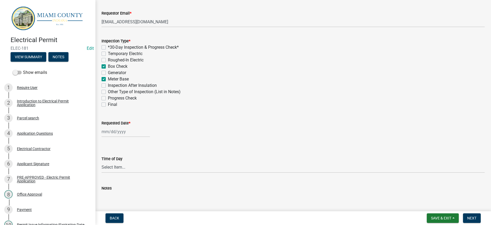
checkbox input "false"
click at [114, 70] on label "Box Check" at bounding box center [118, 66] width 20 height 6
click at [111, 67] on input "Box Check" at bounding box center [109, 64] width 3 height 3
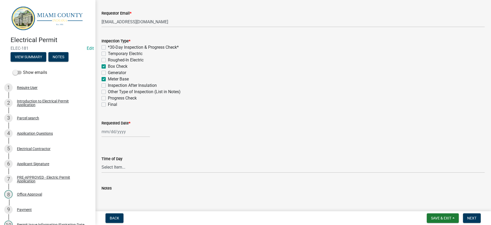
checkbox input "false"
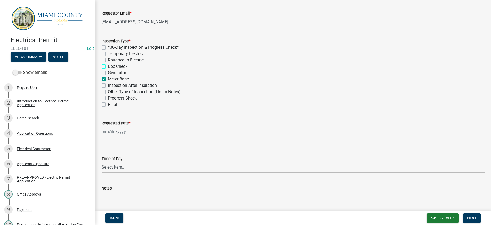
checkbox input "false"
checkbox input "true"
checkbox input "false"
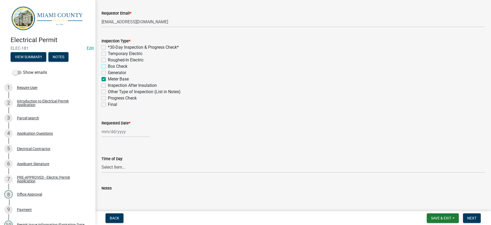
checkbox input "false"
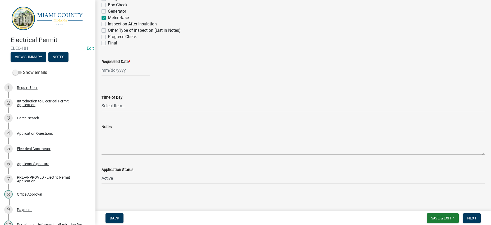
select select "8"
select select "2025"
click at [124, 71] on div "Jan Feb Mar Apr May Jun Jul Aug Sep Oct Nov Dec 1525 1526 1527 1528 1529 1530 1…" at bounding box center [125, 70] width 48 height 11
click at [110, 41] on div "Final" at bounding box center [292, 43] width 383 height 6
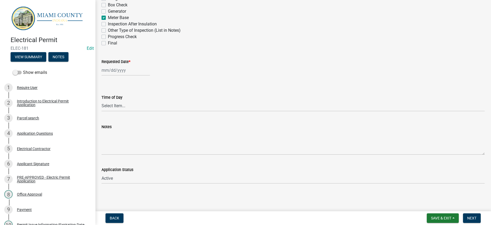
click at [108, 40] on label "Final" at bounding box center [112, 43] width 9 height 6
click at [108, 40] on input "Final" at bounding box center [109, 41] width 3 height 3
checkbox input "true"
checkbox input "false"
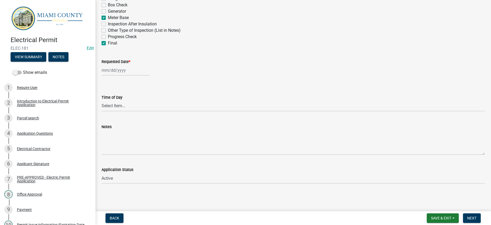
checkbox input "false"
checkbox input "true"
checkbox input "false"
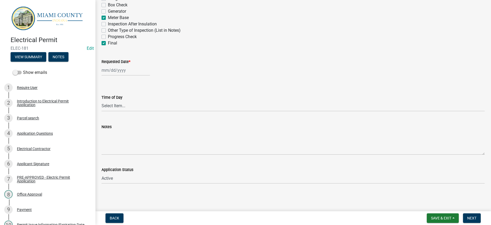
checkbox input "false"
checkbox input "true"
click at [135, 72] on div at bounding box center [125, 70] width 48 height 11
select select "8"
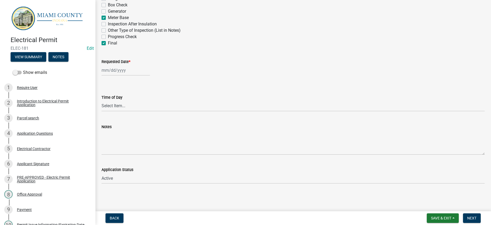
select select "2025"
click at [108, 134] on div "18" at bounding box center [107, 130] width 8 height 8
type input "08/18/2025"
click at [283, 73] on div "08/18/2025" at bounding box center [292, 70] width 383 height 11
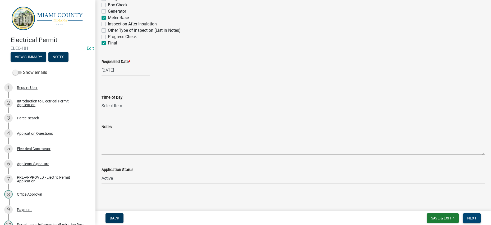
click at [473, 213] on button "Next" at bounding box center [472, 218] width 18 height 10
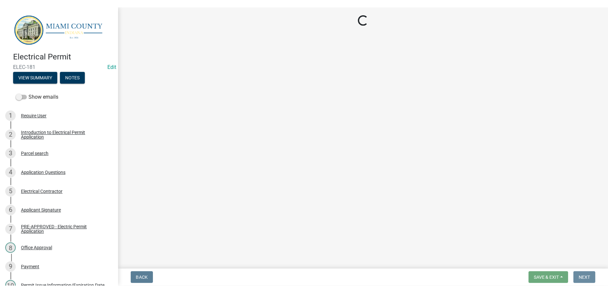
scroll to position [0, 0]
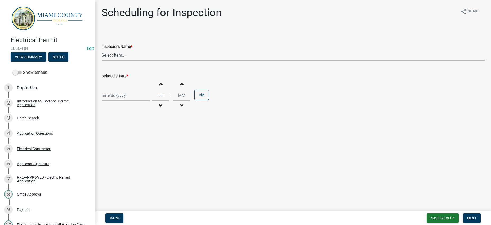
click at [157, 61] on select "Select Item... bmthomas (Brooklyn Thomas) croser (Corey) megangipson (Megan Gip…" at bounding box center [292, 55] width 383 height 11
select select "25b75ae6-03c7-4280-9b34-fcf63005d5e5"
click at [103, 61] on select "Select Item... bmthomas (Brooklyn Thomas) croser (Corey) megangipson (Megan Gip…" at bounding box center [292, 55] width 383 height 11
select select "8"
select select "2025"
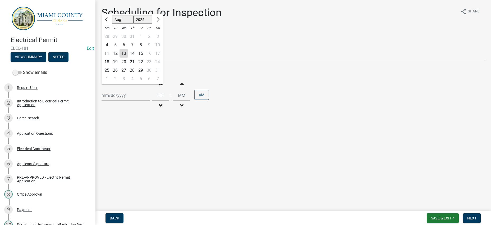
click at [137, 101] on div "Jan Feb Mar Apr May Jun Jul Aug Sep Oct Nov Dec 1525 1526 1527 1528 1529 1530 1…" at bounding box center [125, 95] width 48 height 11
click at [111, 66] on div "18" at bounding box center [107, 62] width 8 height 8
type input "08/18/2025"
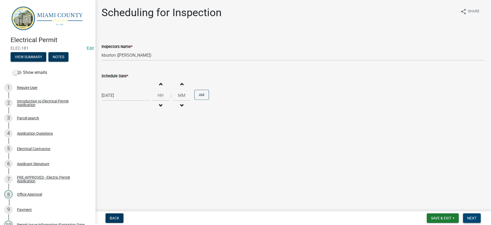
click at [473, 216] on span "Next" at bounding box center [471, 218] width 9 height 4
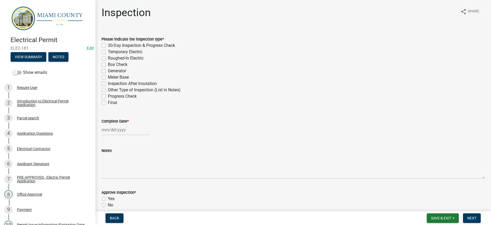
click at [298, 135] on div "Complete Date *" at bounding box center [292, 122] width 383 height 25
click at [439, 216] on span "Save & Exit" at bounding box center [441, 218] width 20 height 4
drag, startPoint x: 424, startPoint y: 190, endPoint x: 422, endPoint y: 199, distance: 9.6
click at [422, 199] on div "Save Save & Exit" at bounding box center [437, 196] width 42 height 30
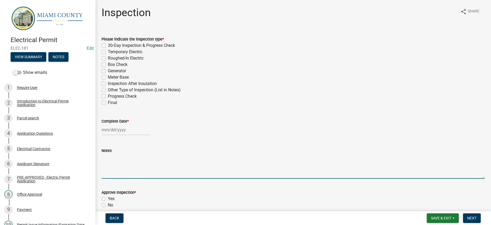
click at [419, 178] on textarea "Notes" at bounding box center [292, 166] width 383 height 25
click at [431, 216] on span "Save & Exit" at bounding box center [441, 218] width 20 height 4
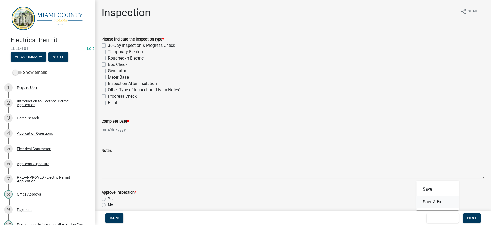
click at [424, 198] on button "Save & Exit" at bounding box center [437, 201] width 42 height 13
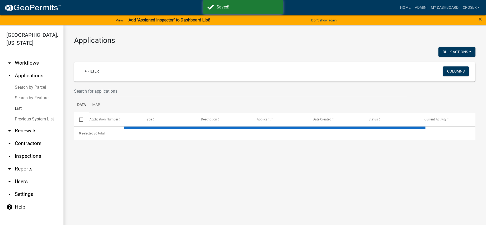
select select "3: 100"
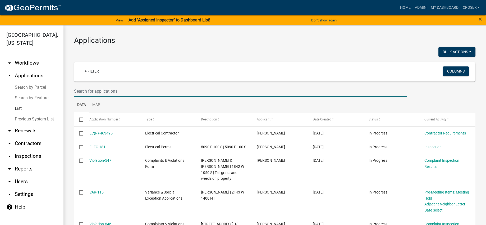
click at [107, 96] on input "text" at bounding box center [240, 91] width 333 height 11
type input "bailey"
click at [174, 58] on div at bounding box center [172, 52] width 205 height 11
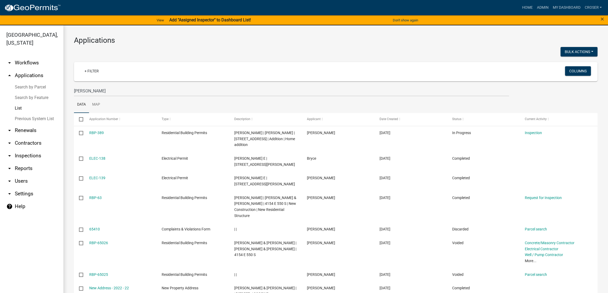
click at [416, 45] on h3 "Applications" at bounding box center [336, 40] width 524 height 9
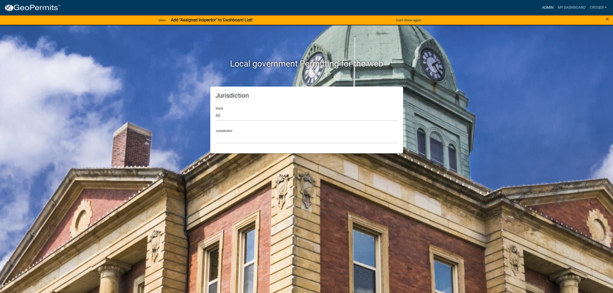
click at [540, 12] on link "Admin" at bounding box center [548, 8] width 16 height 10
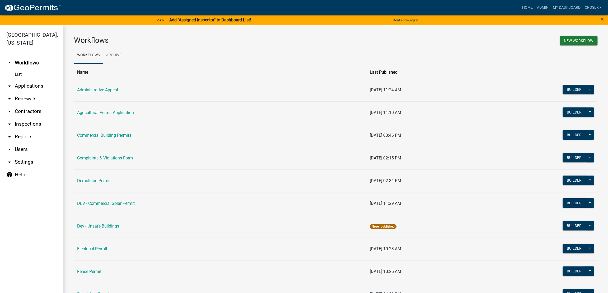
click at [31, 118] on link "arrow_drop_down Contractors" at bounding box center [31, 111] width 63 height 13
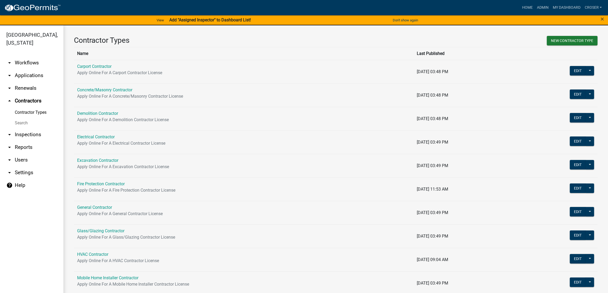
click at [28, 128] on link "Search" at bounding box center [31, 123] width 63 height 11
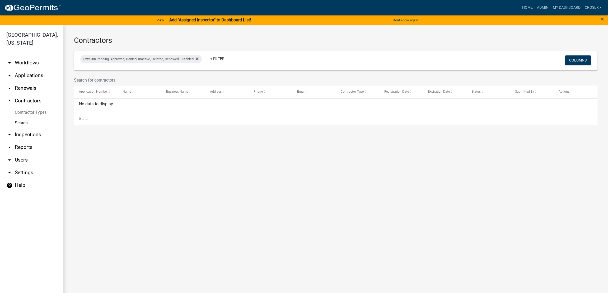
click at [107, 71] on div "Status in Pending, Approved, Denied, Inactive, Deleted, Renewed, Disabled + Fil…" at bounding box center [335, 60] width 519 height 19
select select "3: 100"
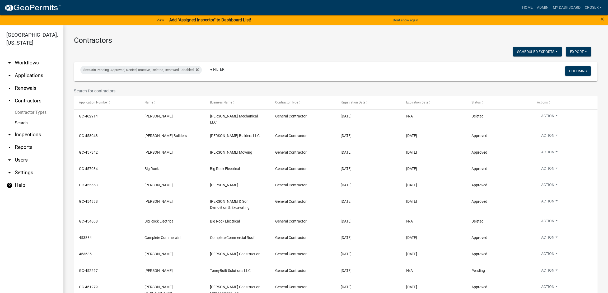
click at [105, 96] on input "text" at bounding box center [291, 91] width 435 height 11
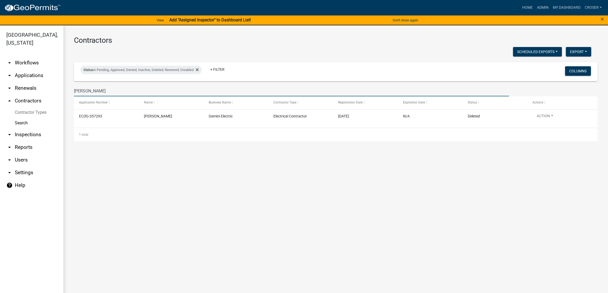
type input "[PERSON_NAME]"
click at [309, 58] on div "Scheduled Exports + Create New Export Excel Format (.xlsx) CSV Format (.csv)" at bounding box center [332, 52] width 525 height 11
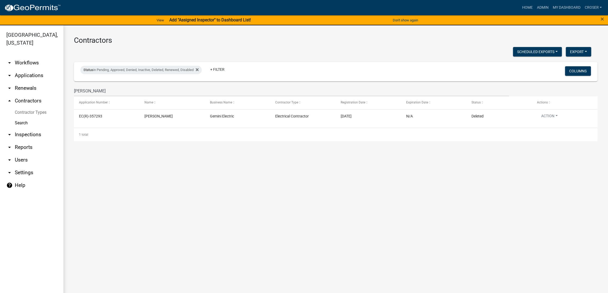
click at [435, 190] on main "Contractors Scheduled Exports + Create New Export Excel Format (.xlsx) CSV Form…" at bounding box center [335, 162] width 545 height 274
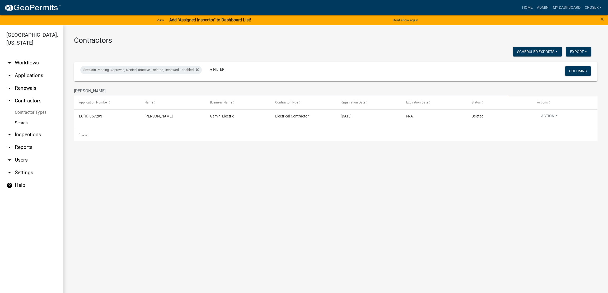
drag, startPoint x: 101, startPoint y: 109, endPoint x: 96, endPoint y: 109, distance: 4.5
click at [96, 96] on input "[PERSON_NAME]" at bounding box center [291, 91] width 435 height 11
click at [199, 71] on icon at bounding box center [197, 69] width 3 height 3
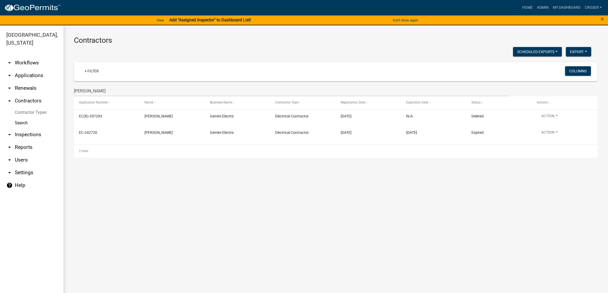
click at [238, 197] on main "Contractors Scheduled Exports + Create New Export Excel Format (.xlsx) CSV Form…" at bounding box center [335, 162] width 545 height 274
click at [238, 198] on main "Contractors Scheduled Exports + Create New Export Excel Format (.xlsx) CSV Form…" at bounding box center [335, 162] width 545 height 274
click at [362, 201] on main "Contractors Scheduled Exports + Create New Export Excel Format (.xlsx) CSV Form…" at bounding box center [335, 162] width 545 height 274
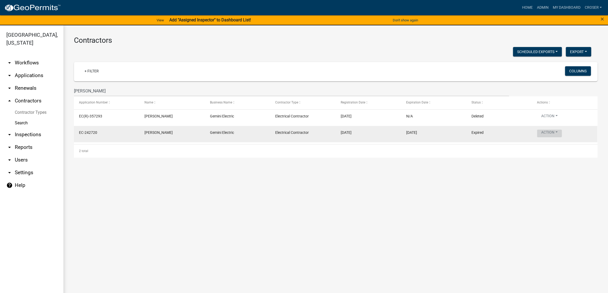
click at [560, 137] on button "Action" at bounding box center [549, 134] width 25 height 8
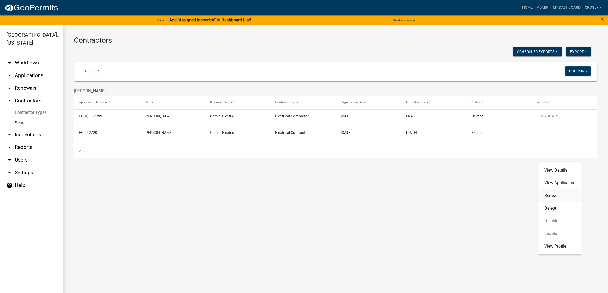
click at [562, 199] on link "Renew" at bounding box center [560, 195] width 44 height 13
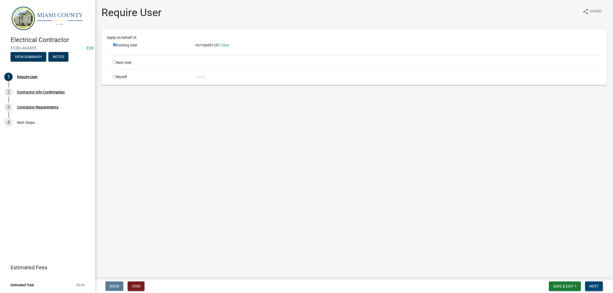
click at [597, 287] on button "Next" at bounding box center [594, 287] width 18 height 10
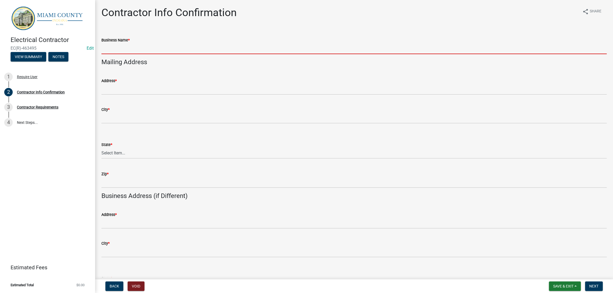
click at [127, 54] on input "Business Name *" at bounding box center [354, 48] width 506 height 11
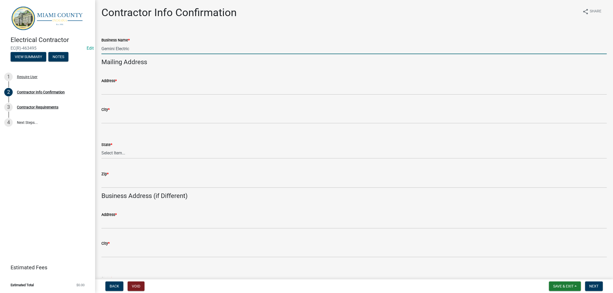
type input "Gemini Electric"
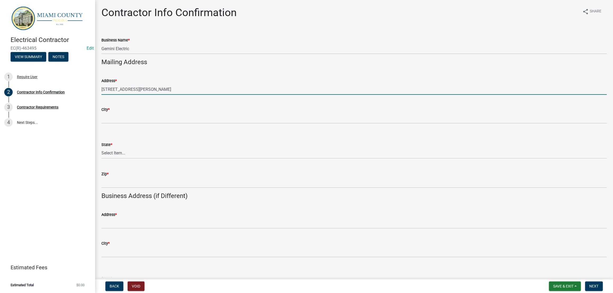
type input "3986 E Daniels Rd."
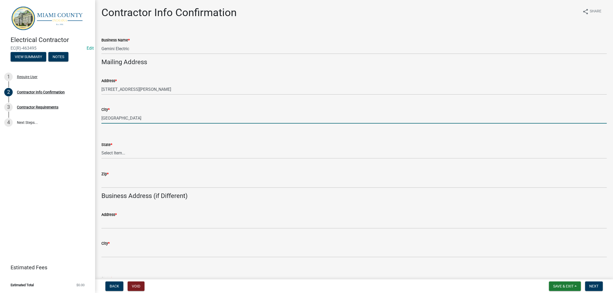
type input "[GEOGRAPHIC_DATA]"
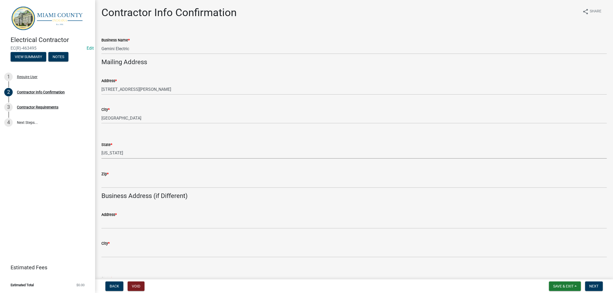
select select "IN"
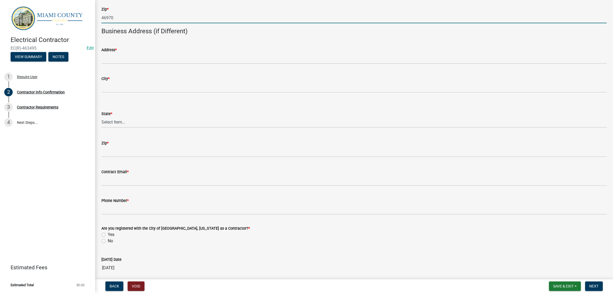
scroll to position [165, 0]
type input "46970"
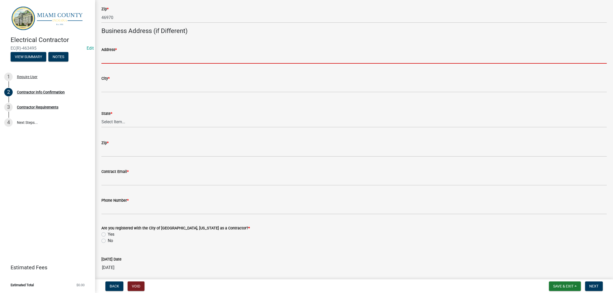
click at [164, 64] on input "Address *" at bounding box center [354, 58] width 506 height 11
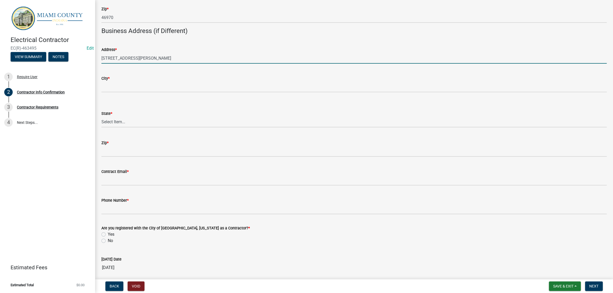
type input "3986 E Daniels Rd."
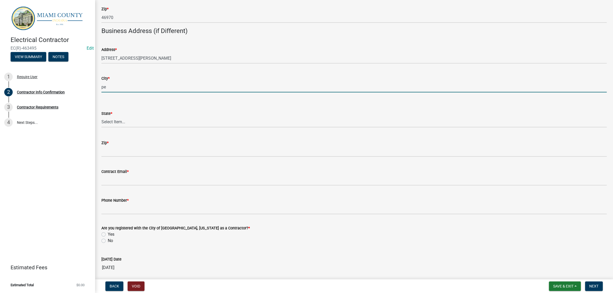
type input "p"
type input "[GEOGRAPHIC_DATA]"
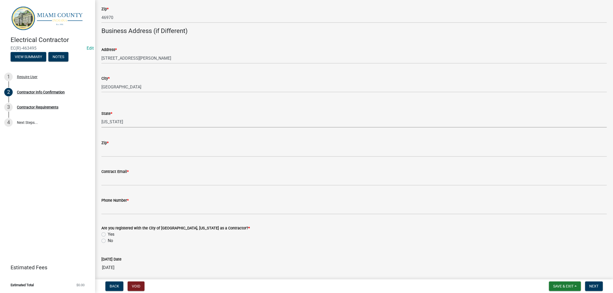
select select "IN"
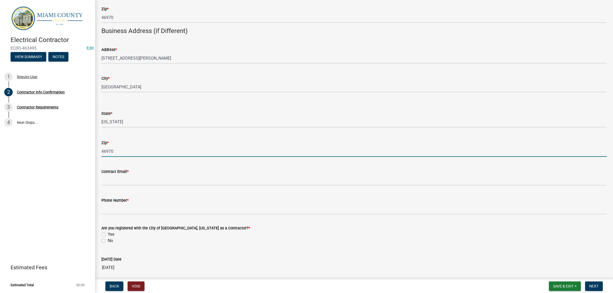
type input "46970"
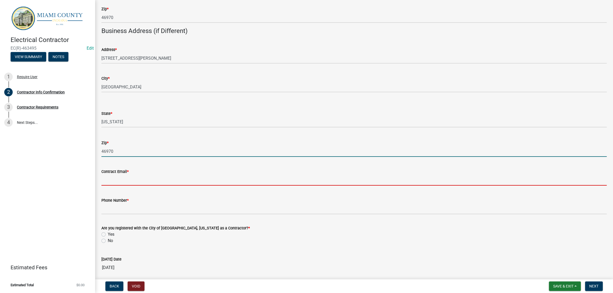
click at [168, 186] on input "Contract Email *" at bounding box center [354, 180] width 506 height 11
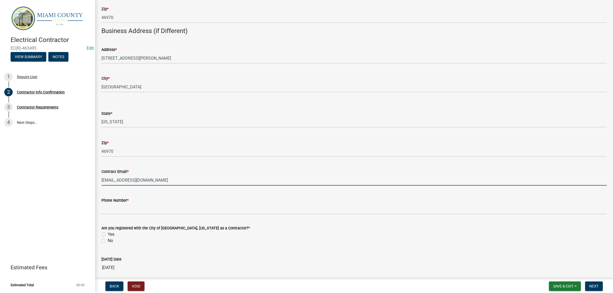
type input "gemini46970@gmail.com"
click at [179, 186] on div "Contract Email * gemini46970@gmail.com" at bounding box center [354, 173] width 506 height 25
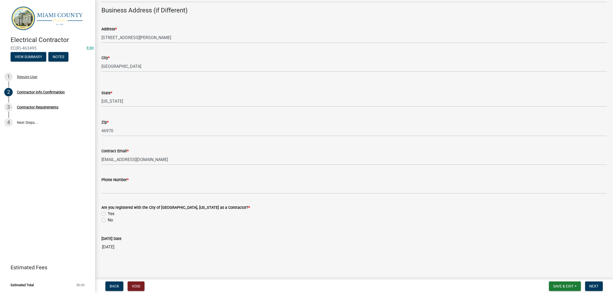
scroll to position [295, 0]
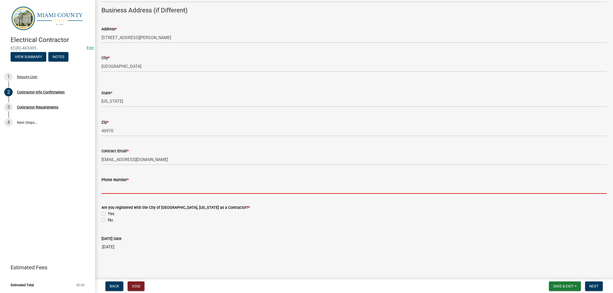
click at [124, 183] on input "Phone Number *" at bounding box center [354, 188] width 506 height 11
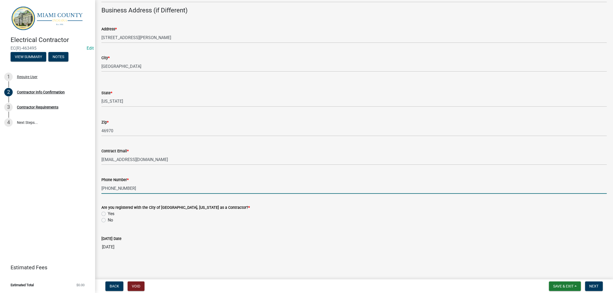
type input "765-327-1066"
click at [108, 211] on label "Yes" at bounding box center [111, 214] width 7 height 6
click at [108, 211] on input "Yes" at bounding box center [109, 212] width 3 height 3
radio input "true"
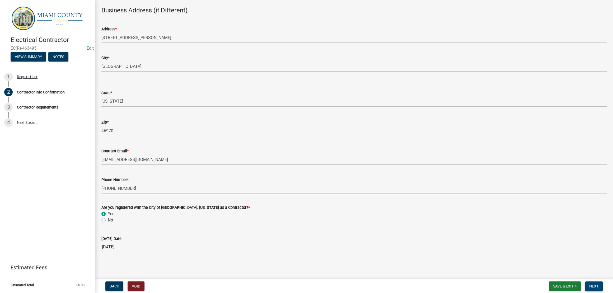
click at [594, 284] on span "Next" at bounding box center [594, 286] width 9 height 4
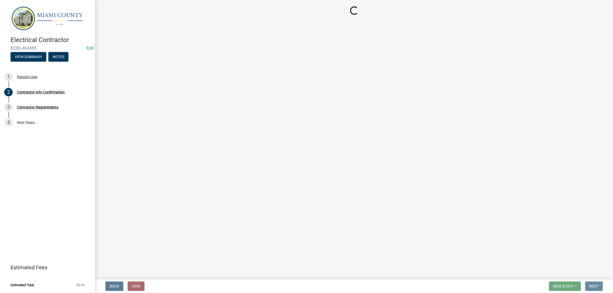
scroll to position [0, 0]
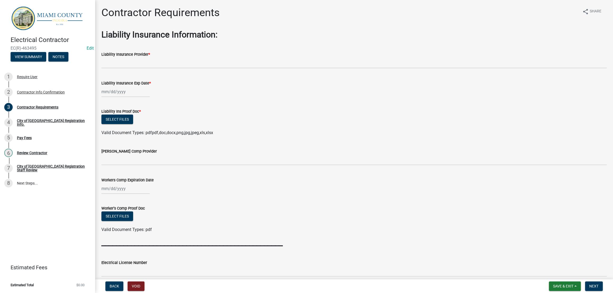
click at [322, 115] on div "Liability Ins Proof Doc *" at bounding box center [354, 111] width 506 height 6
click at [312, 128] on form "Liability Ins Proof Doc * Select files Valid Document Types: pdfpdf,doc,docx,pn…" at bounding box center [354, 119] width 506 height 34
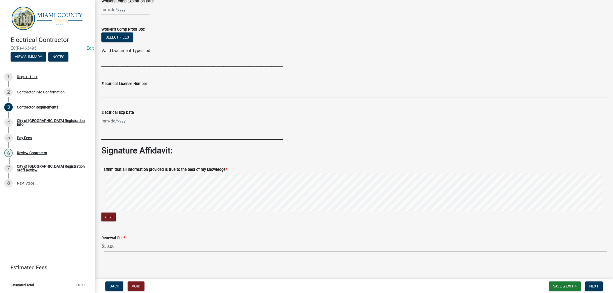
scroll to position [278, 0]
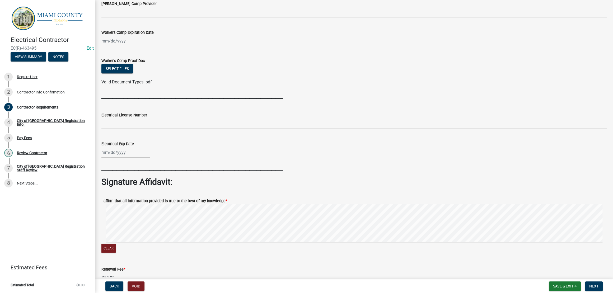
click at [304, 51] on wm-data-entity-input "Workers Comp Expiration Date" at bounding box center [354, 36] width 506 height 29
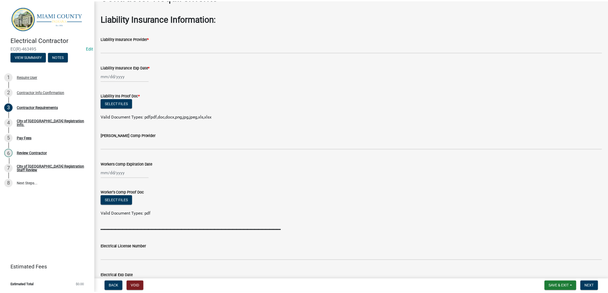
scroll to position [0, 0]
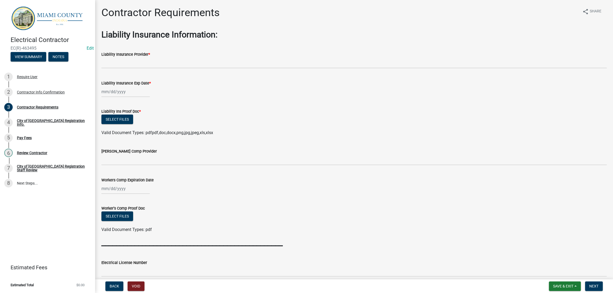
click at [345, 115] on div "Liability Ins Proof Doc *" at bounding box center [354, 111] width 506 height 6
click at [321, 126] on div "Select files" at bounding box center [354, 120] width 506 height 11
click at [539, 97] on div at bounding box center [354, 91] width 506 height 11
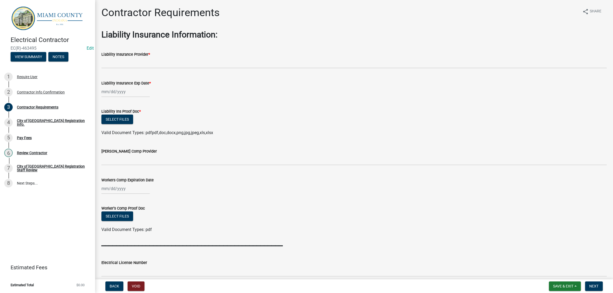
click at [539, 97] on div at bounding box center [354, 91] width 506 height 11
click at [542, 129] on form "Liability Ins Proof Doc * Select files Valid Document Types: pdfpdf,doc,docx,pn…" at bounding box center [354, 119] width 506 height 34
click at [542, 128] on form "Liability Ins Proof Doc * Select files Valid Document Types: pdfpdf,doc,docx,pn…" at bounding box center [354, 119] width 506 height 34
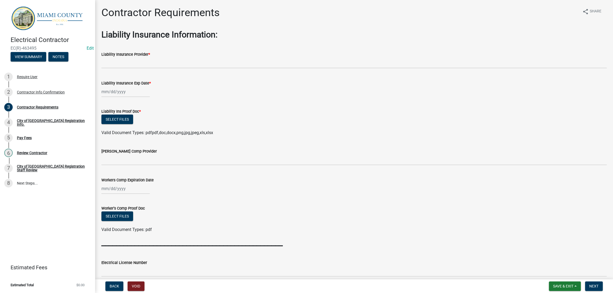
click at [372, 97] on div "Liability Insurance Exp Date *" at bounding box center [354, 85] width 506 height 25
click at [553, 284] on span "Save & Exit" at bounding box center [563, 286] width 20 height 4
click at [549, 270] on button "Save & Exit" at bounding box center [560, 270] width 42 height 13
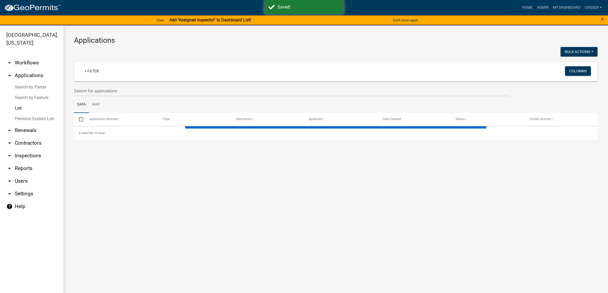
select select "3: 100"
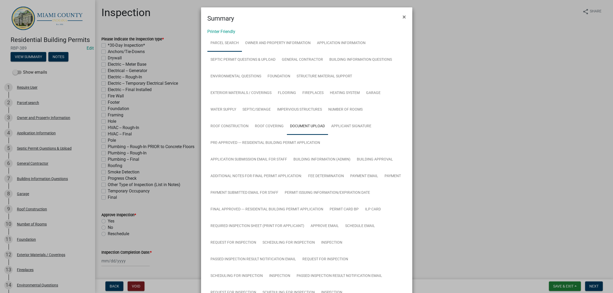
click at [239, 50] on link "Parcel search" at bounding box center [224, 43] width 35 height 17
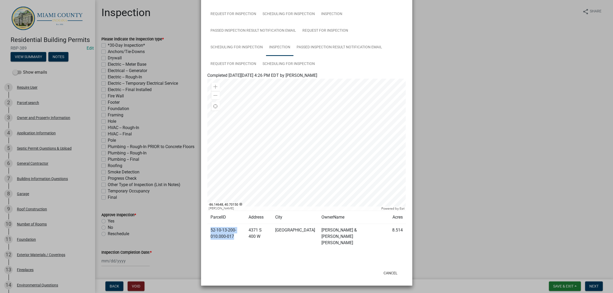
scroll to position [501, 0]
click at [244, 234] on td "52-10-13-200-010.000-017" at bounding box center [226, 237] width 38 height 26
drag, startPoint x: 241, startPoint y: 235, endPoint x: 209, endPoint y: 227, distance: 33.3
click at [209, 227] on td "52-10-13-200-010.000-017" at bounding box center [226, 237] width 38 height 26
copy td "52-10-13-200-010.000-017"
